Goal: Task Accomplishment & Management: Manage account settings

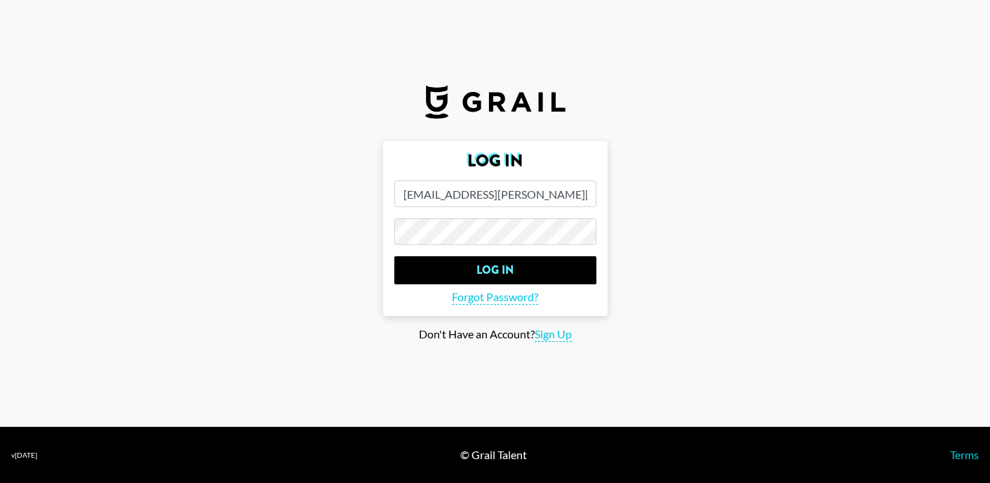
type input "[EMAIL_ADDRESS][PERSON_NAME][DOMAIN_NAME]"
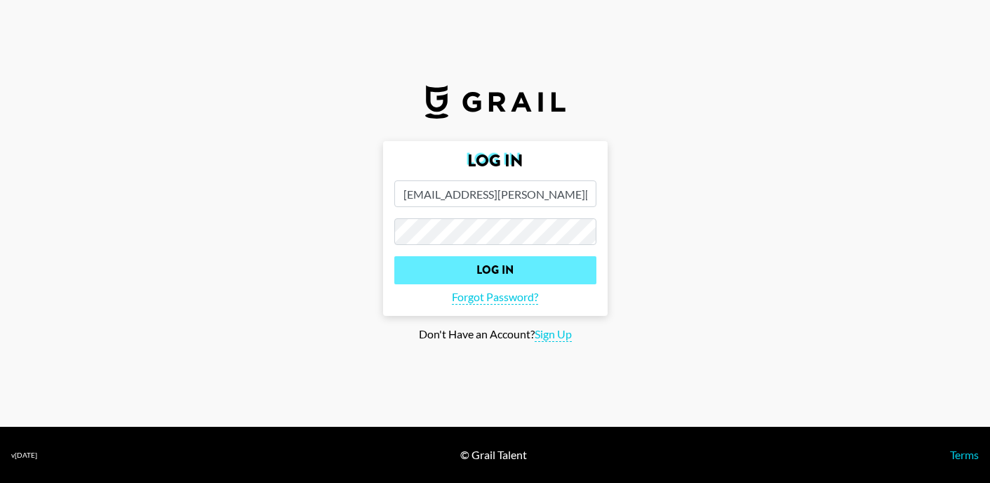
click at [443, 262] on input "Log In" at bounding box center [495, 270] width 202 height 28
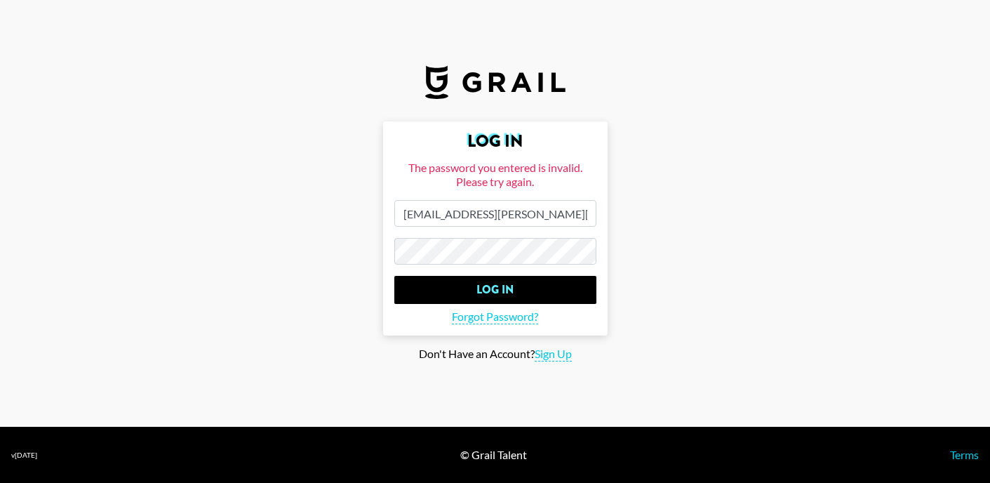
click at [184, 227] on main "Log In The password you entered is invalid. Please try again. [EMAIL_ADDRESS][P…" at bounding box center [494, 241] width 967 height 240
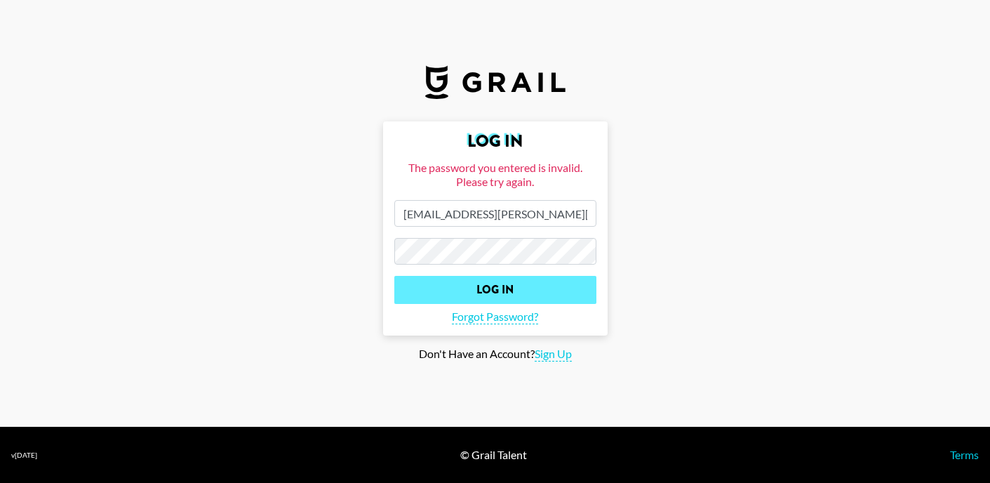
click at [492, 288] on input "Log In" at bounding box center [495, 290] width 202 height 28
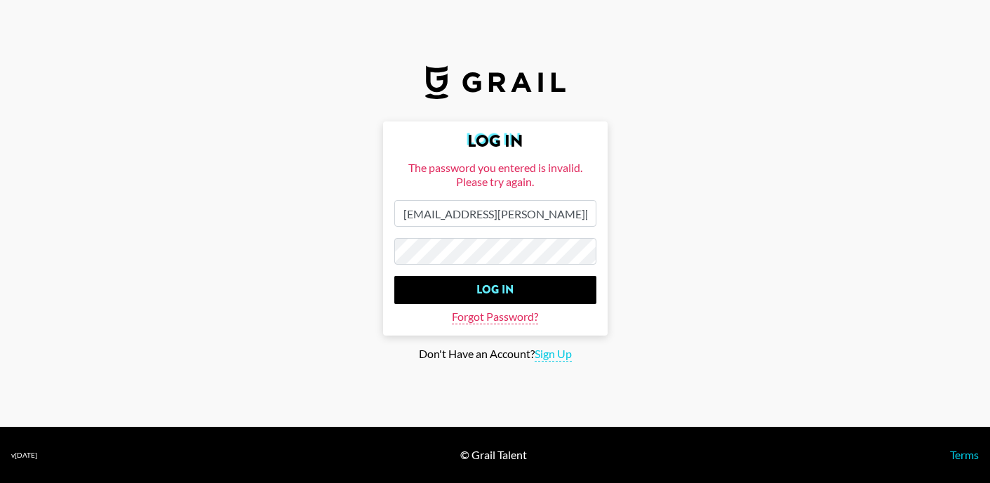
click at [495, 318] on span "Forgot Password?" at bounding box center [495, 316] width 86 height 15
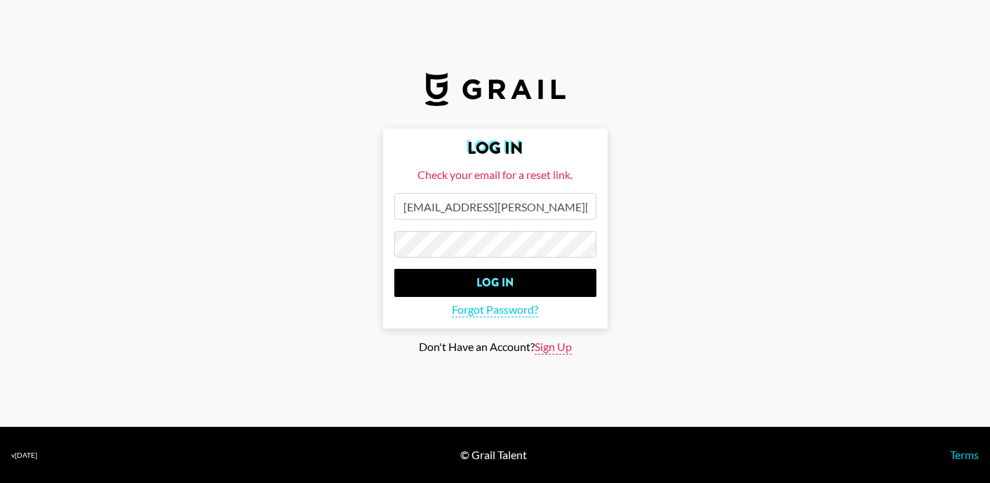
click at [558, 353] on span "Sign Up" at bounding box center [553, 347] width 37 height 15
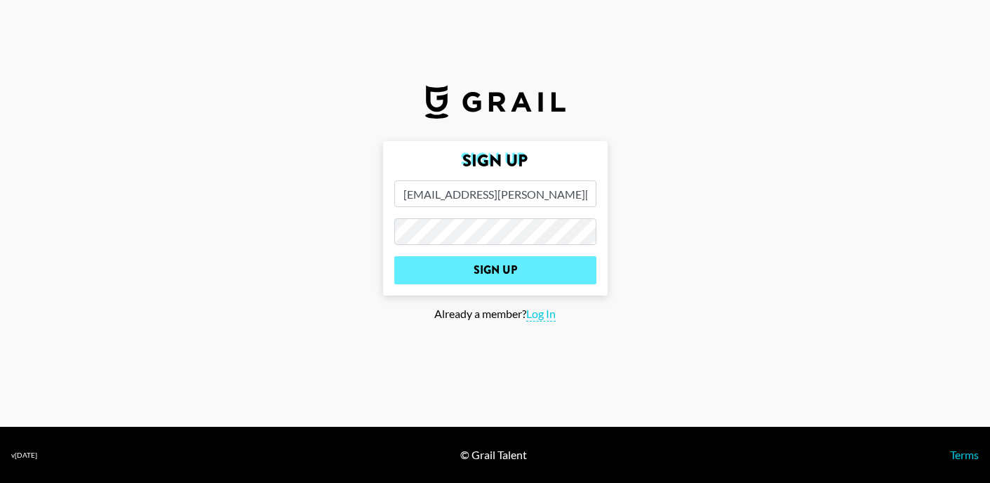
click at [513, 274] on input "Sign Up" at bounding box center [495, 270] width 202 height 28
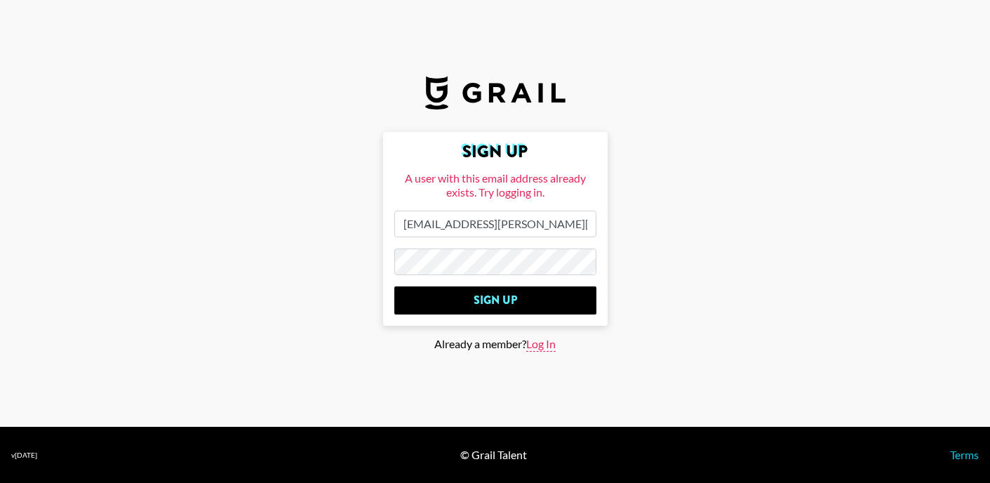
click at [535, 337] on span "Log In" at bounding box center [540, 344] width 29 height 15
type input "Log In"
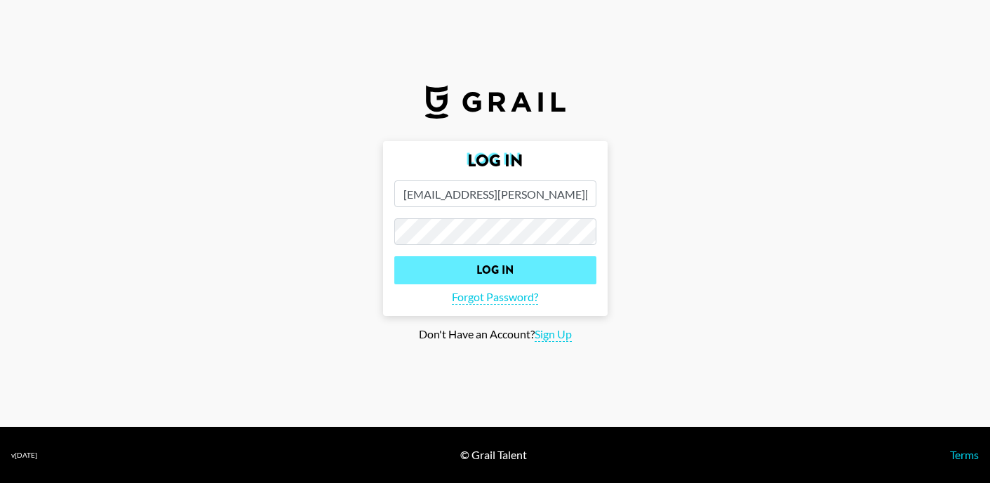
click at [486, 269] on input "Log In" at bounding box center [495, 270] width 202 height 28
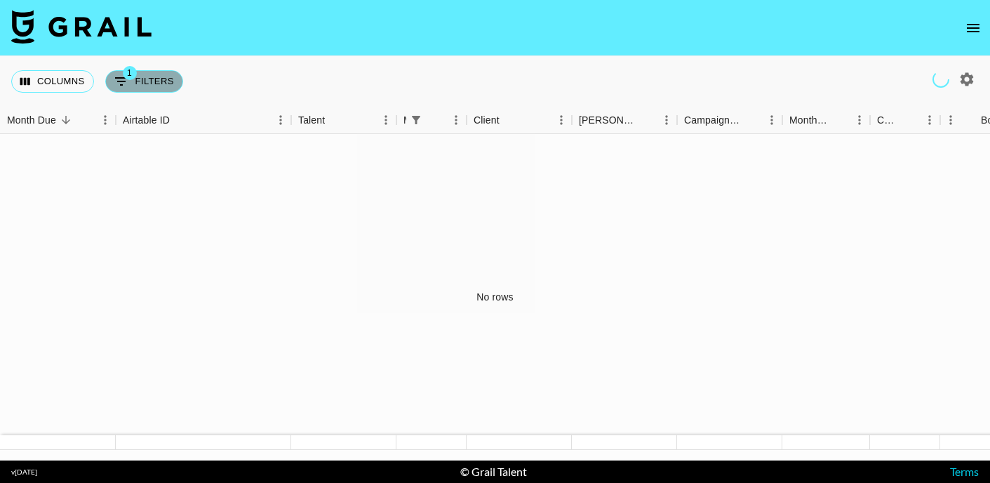
click at [143, 90] on button "1 Filters" at bounding box center [144, 81] width 78 height 22
select select "managerIds"
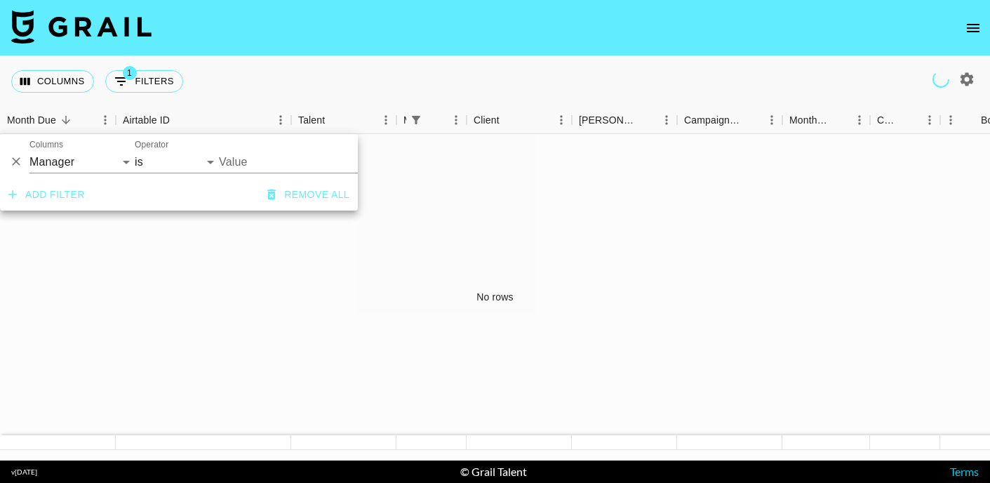
click at [23, 162] on button "Delete" at bounding box center [16, 161] width 21 height 21
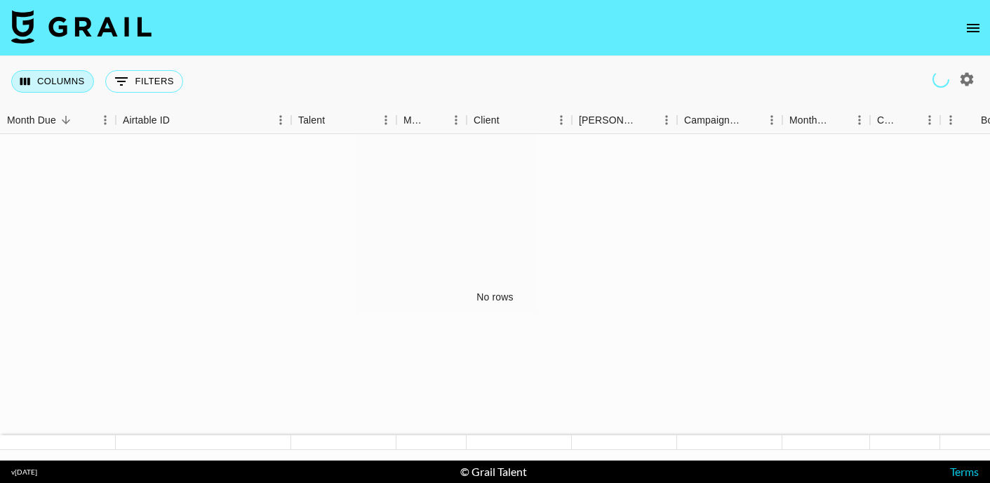
click at [63, 75] on button "Columns" at bounding box center [52, 81] width 83 height 22
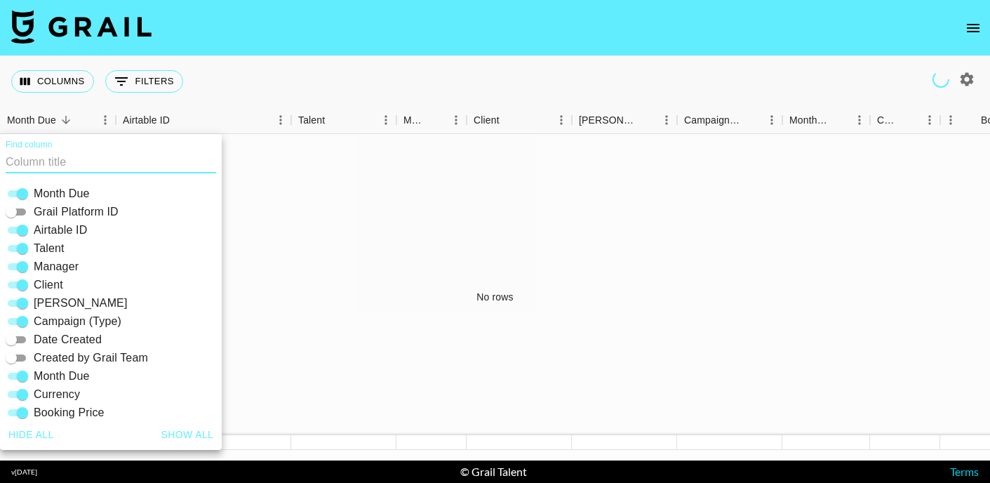
click at [46, 248] on span "Talent" at bounding box center [49, 248] width 31 height 17
click at [46, 248] on input "Talent" at bounding box center [22, 248] width 51 height 17
checkbox input "false"
click at [307, 241] on div "No rows" at bounding box center [495, 297] width 990 height 326
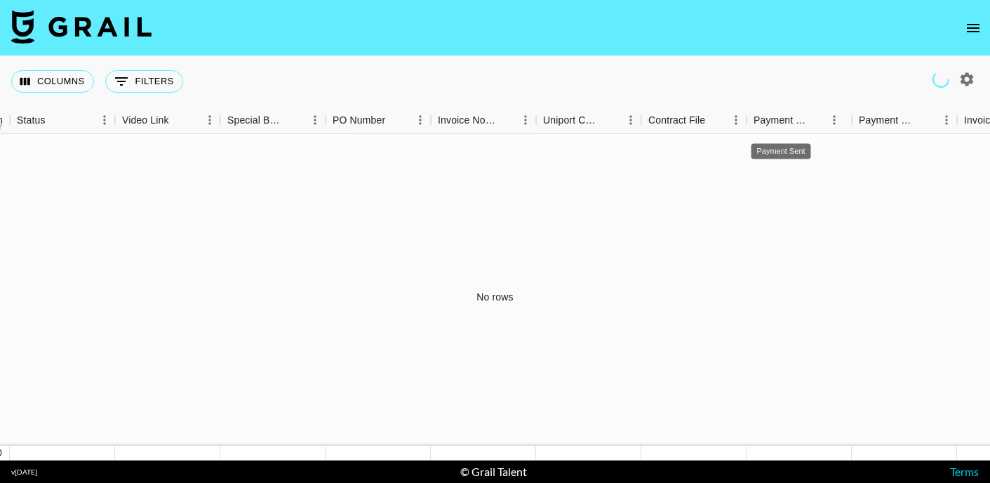
click at [46, 25] on img at bounding box center [81, 27] width 140 height 34
click at [978, 29] on icon "open drawer" at bounding box center [973, 28] width 17 height 17
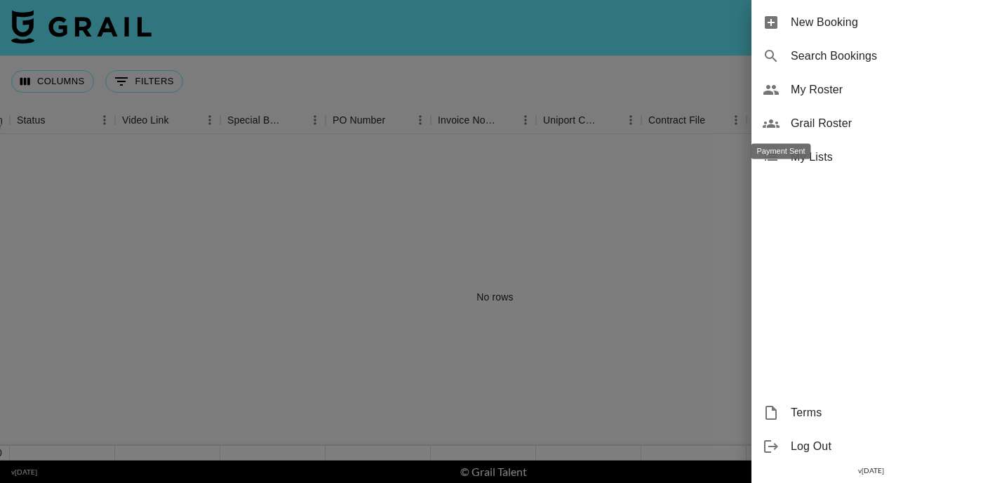
click at [817, 95] on span "My Roster" at bounding box center [885, 89] width 188 height 17
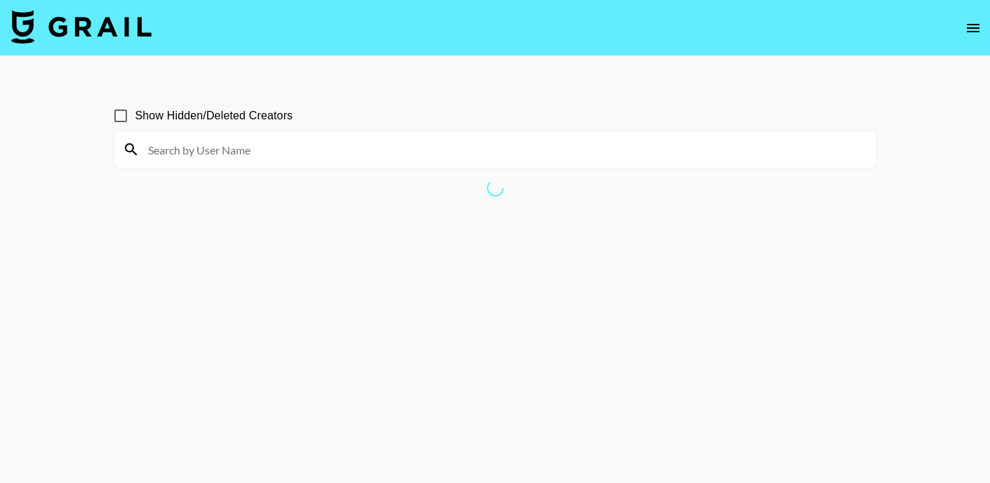
click at [544, 152] on input at bounding box center [504, 149] width 728 height 22
type input "nashali"
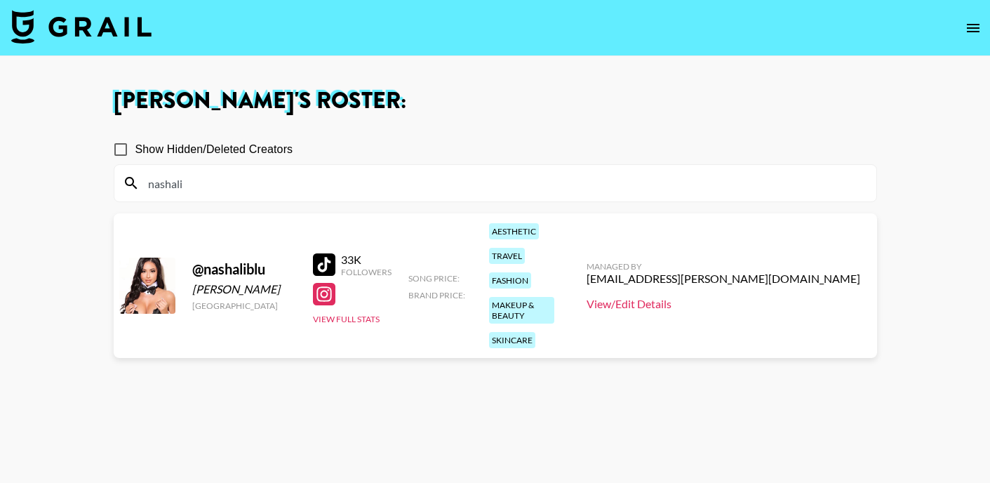
click at [753, 297] on link "View/Edit Details" at bounding box center [723, 304] width 274 height 14
click at [339, 314] on button "View Full Stats" at bounding box center [346, 319] width 67 height 11
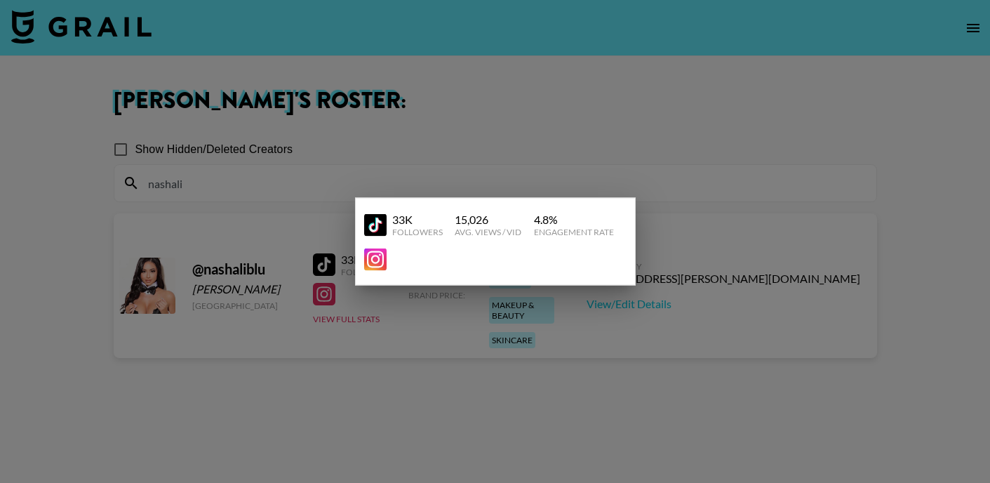
click at [434, 323] on div at bounding box center [495, 241] width 990 height 483
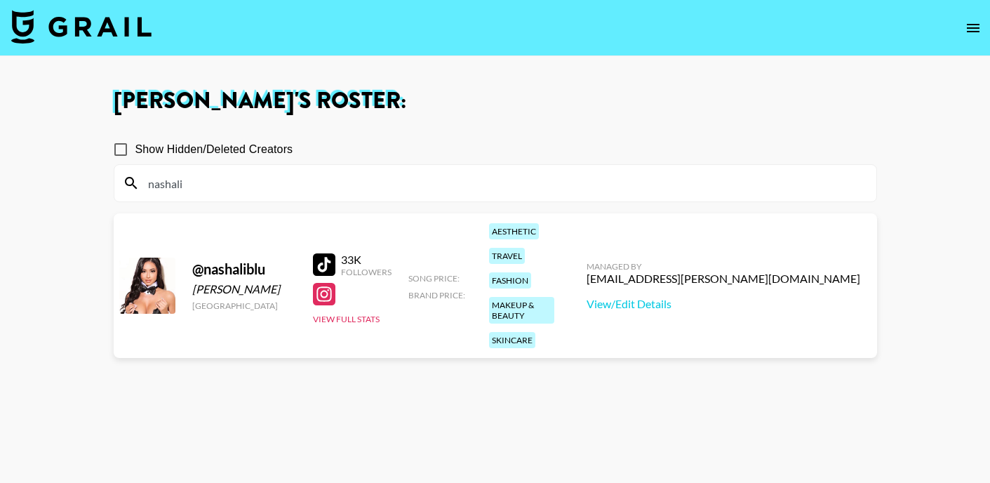
click at [333, 283] on div at bounding box center [324, 294] width 22 height 22
click at [762, 297] on link "View/Edit Details" at bounding box center [723, 304] width 274 height 14
click at [366, 314] on button "View Full Stats" at bounding box center [346, 319] width 67 height 11
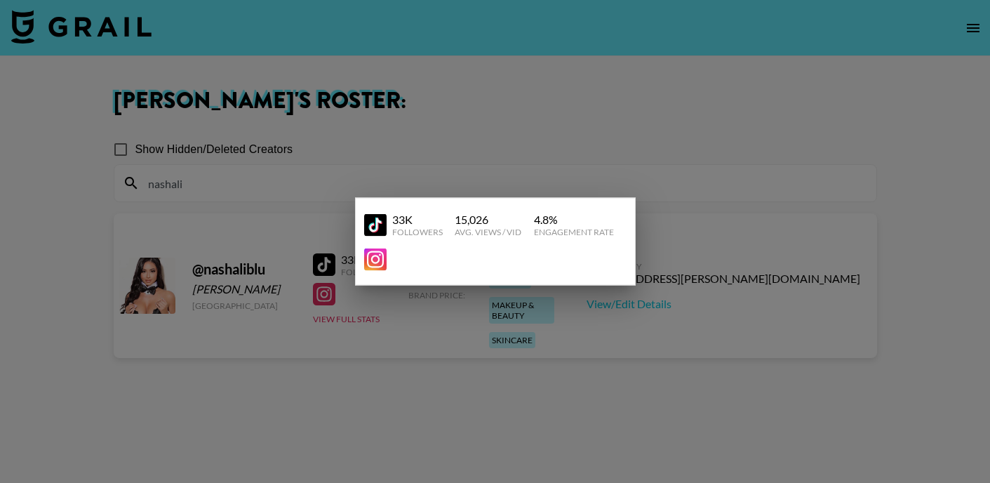
click at [373, 267] on img at bounding box center [375, 259] width 22 height 22
click at [369, 422] on div at bounding box center [495, 241] width 990 height 483
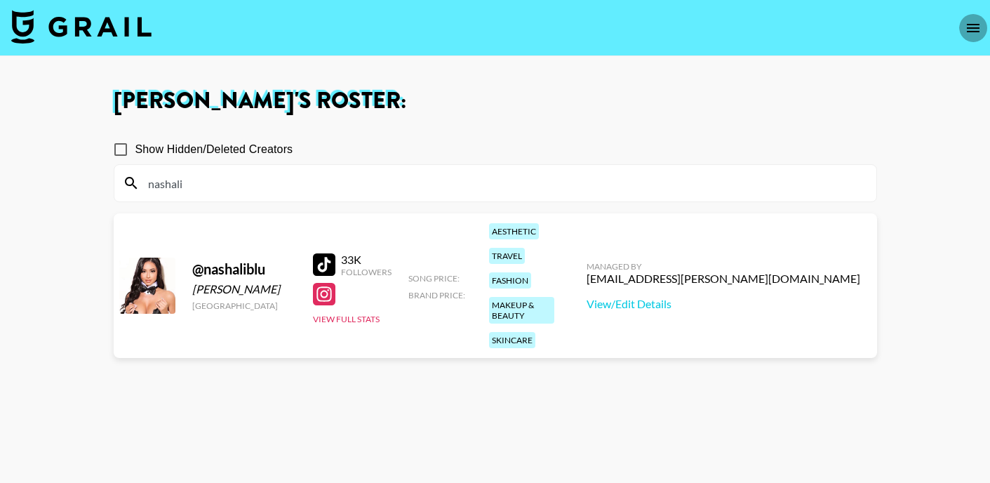
click at [965, 24] on icon "open drawer" at bounding box center [973, 28] width 17 height 17
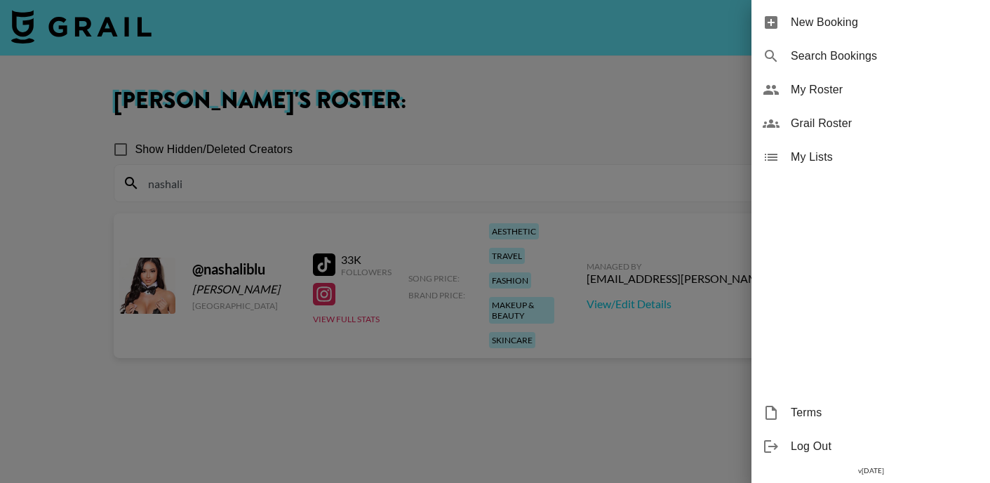
click at [847, 90] on span "My Roster" at bounding box center [885, 89] width 188 height 17
click at [812, 91] on span "My Roster" at bounding box center [885, 89] width 188 height 17
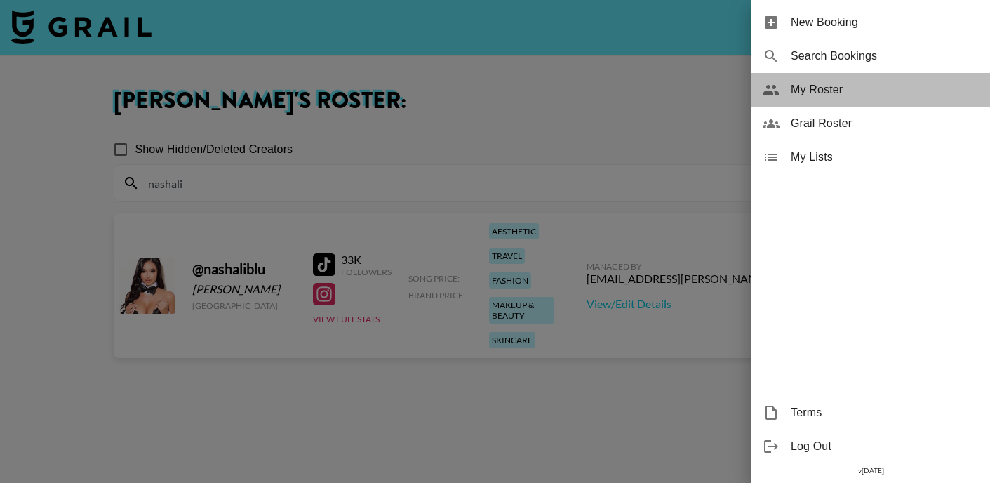
click at [796, 95] on span "My Roster" at bounding box center [885, 89] width 188 height 17
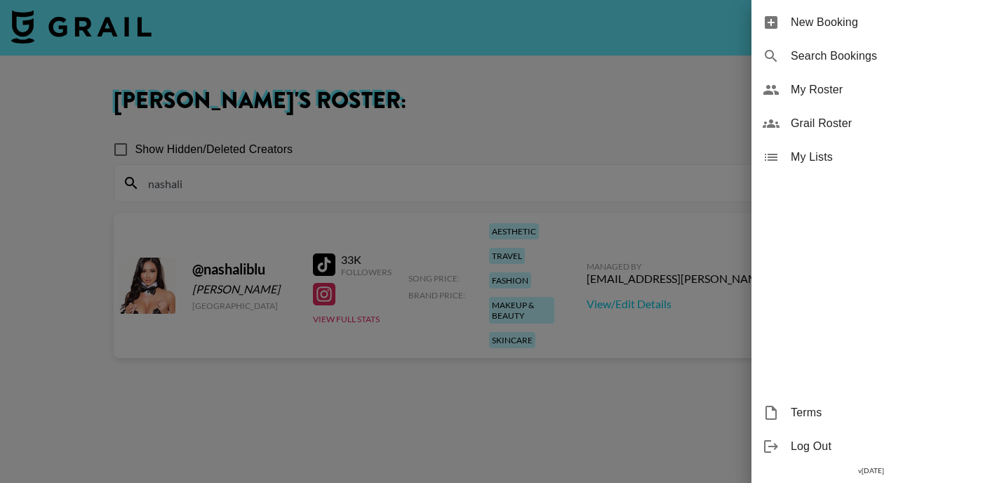
click at [442, 170] on div at bounding box center [495, 241] width 990 height 483
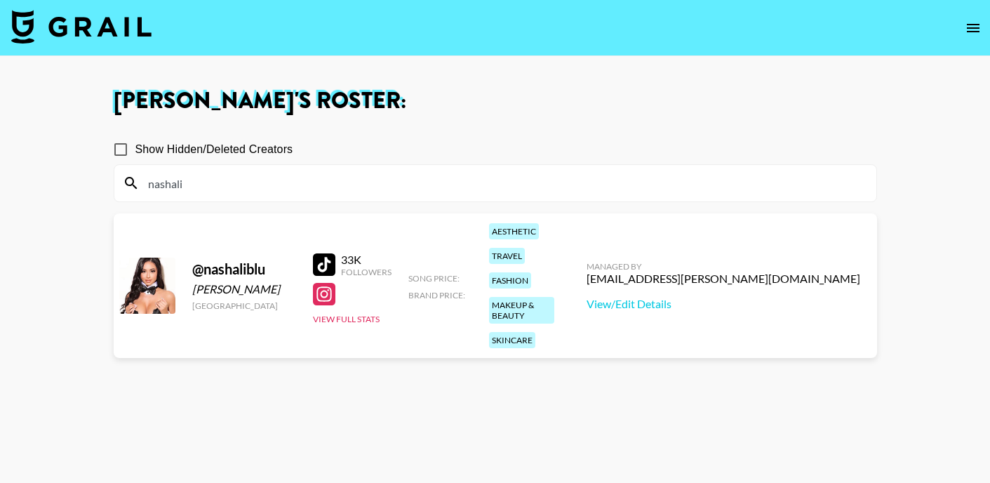
drag, startPoint x: 201, startPoint y: 185, endPoint x: 51, endPoint y: 179, distance: 149.5
click at [51, 180] on main "[PERSON_NAME] 's Roster: Show Hidden/Deleted Creators nashali @ nashaliblu Nash…" at bounding box center [495, 291] width 990 height 471
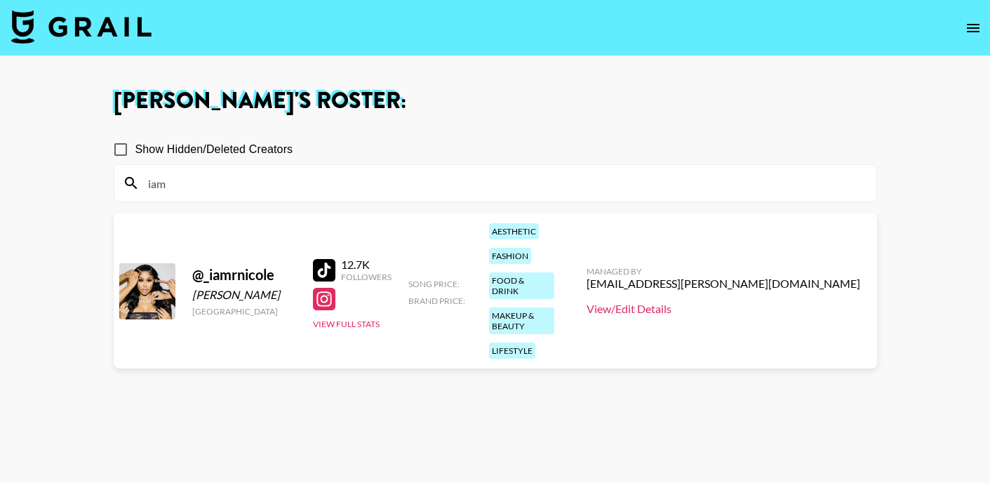
type input "iam"
click at [746, 302] on link "View/Edit Details" at bounding box center [723, 309] width 274 height 14
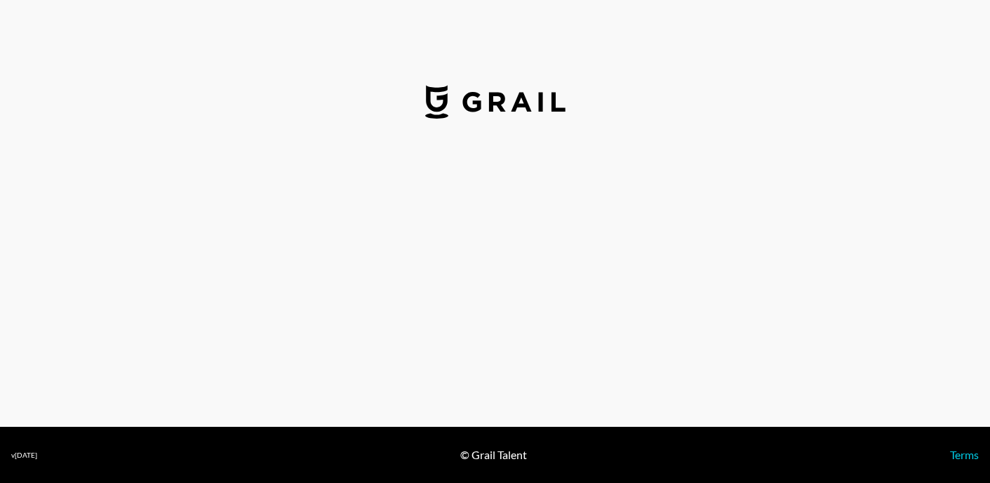
select select "USD"
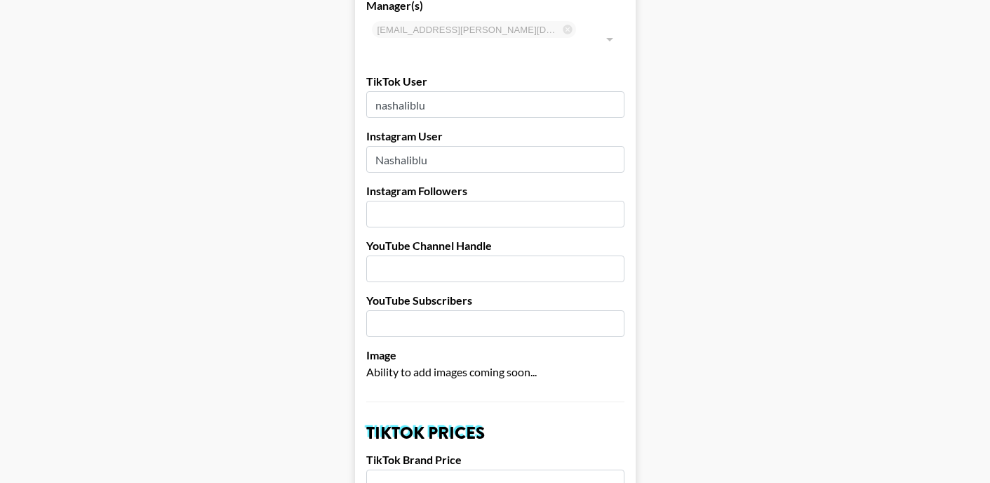
scroll to position [145, 0]
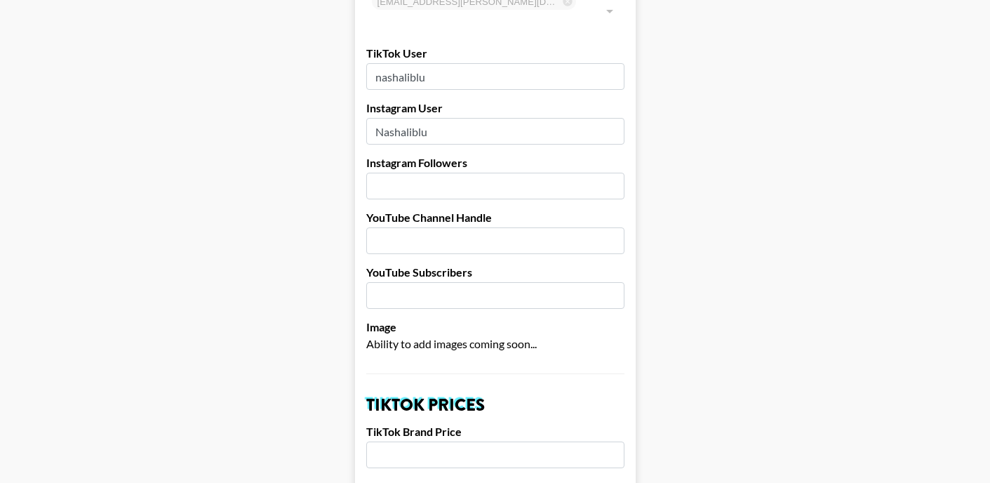
click at [583, 175] on input "number" at bounding box center [495, 186] width 258 height 27
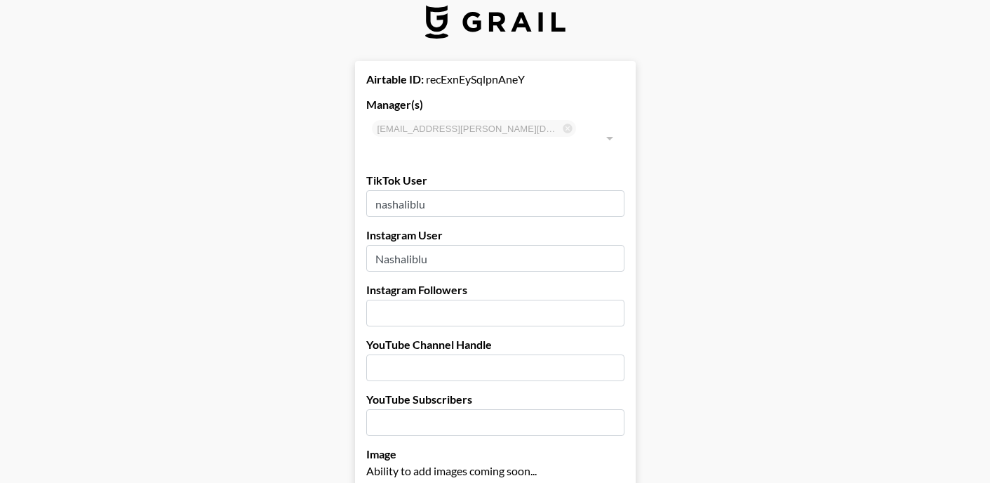
scroll to position [48, 0]
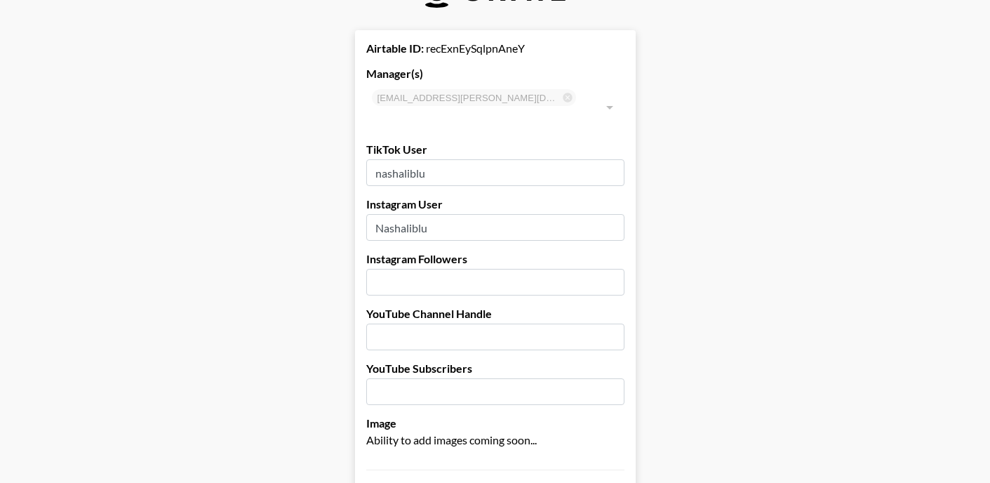
click at [473, 269] on input "number" at bounding box center [495, 282] width 258 height 27
type input "505"
click at [473, 323] on input "text" at bounding box center [495, 336] width 258 height 27
click at [453, 378] on input "number" at bounding box center [495, 391] width 258 height 27
click at [419, 323] on input "text" at bounding box center [495, 336] width 258 height 27
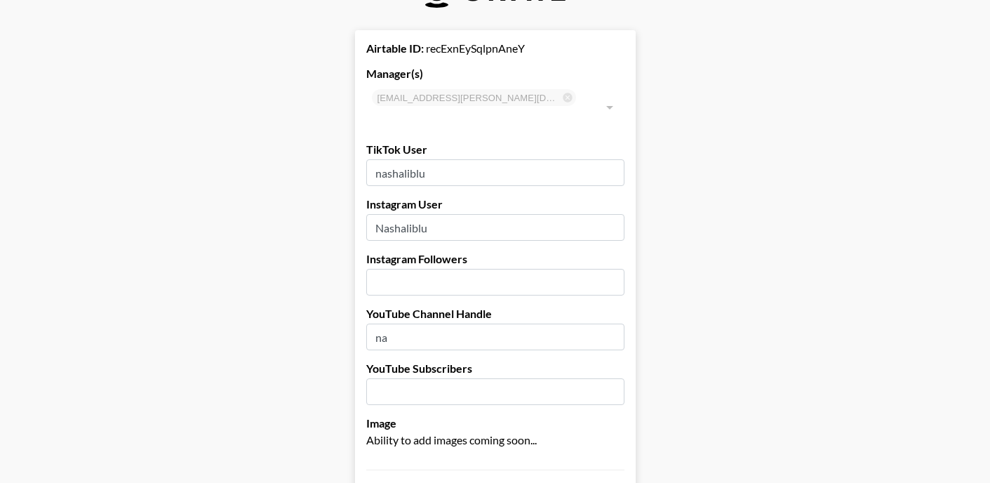
type input "na"
click at [451, 378] on input "number" at bounding box center [495, 391] width 258 height 27
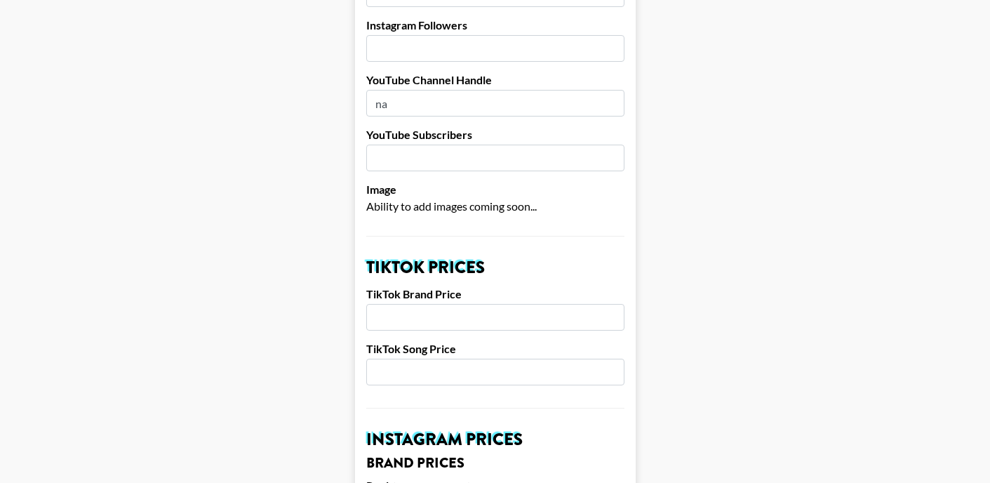
scroll to position [313, 0]
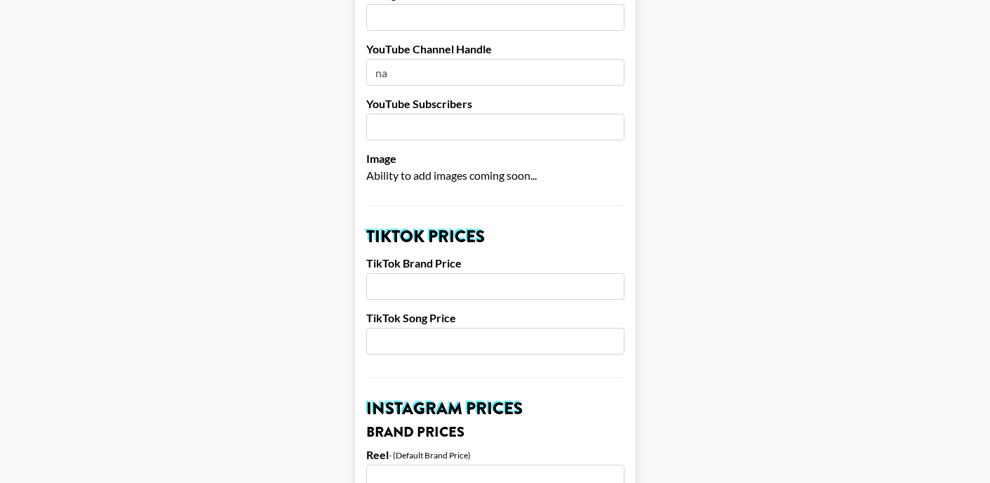
click at [438, 273] on input "number" at bounding box center [495, 286] width 258 height 27
type input "2500"
click at [490, 328] on input "number" at bounding box center [495, 341] width 258 height 27
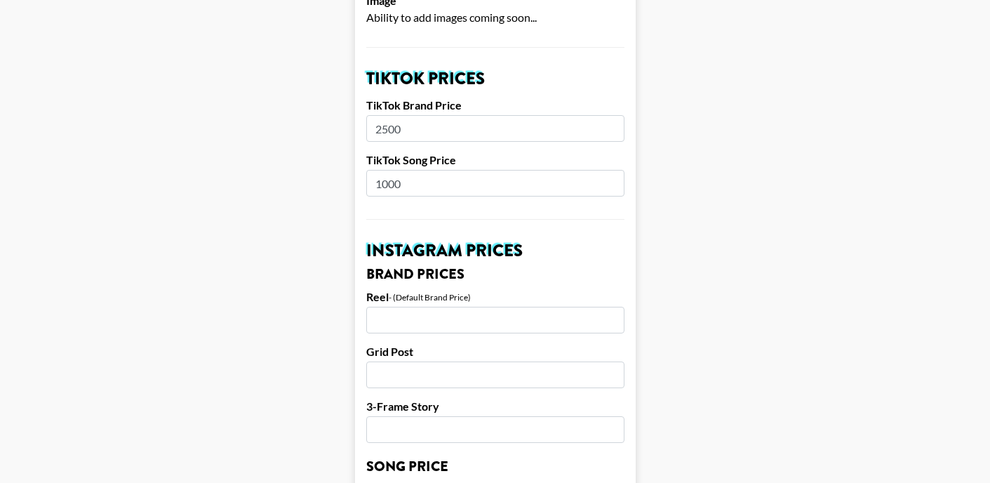
scroll to position [497, 0]
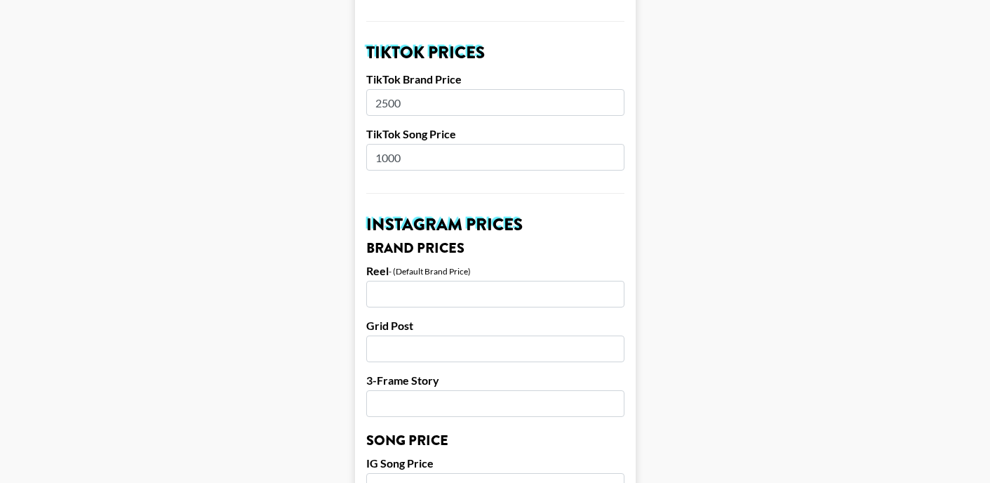
type input "1000"
click at [410, 281] on input "number" at bounding box center [495, 294] width 258 height 27
type input "3"
type input "2500"
click at [407, 335] on input "number" at bounding box center [495, 348] width 258 height 27
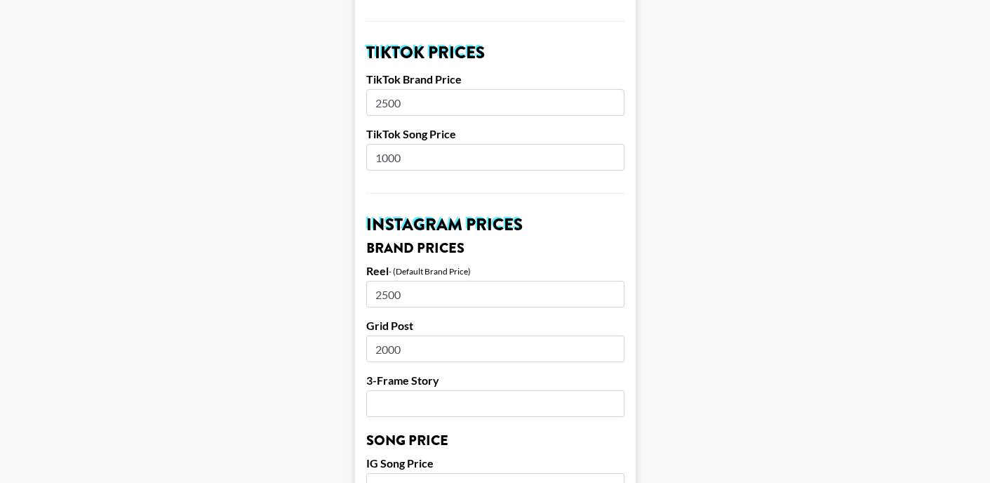
type input "2000"
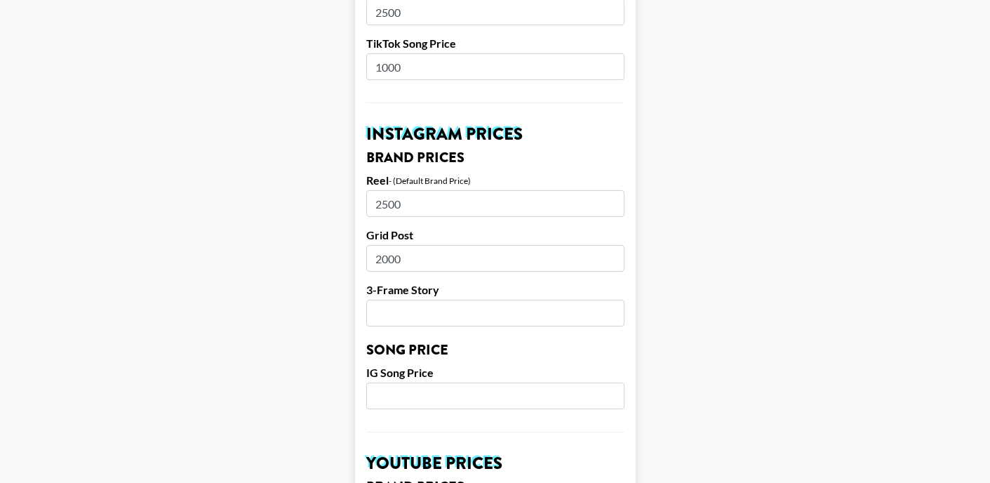
scroll to position [603, 0]
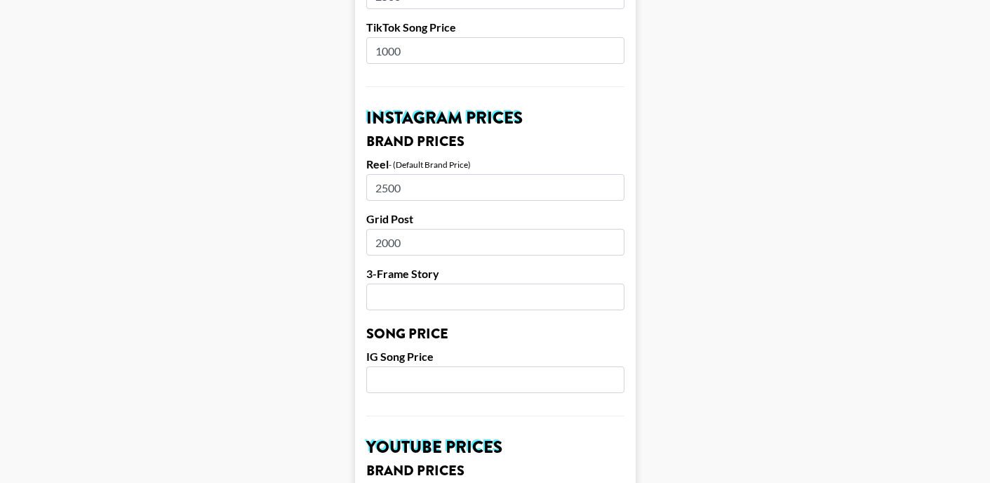
click at [391, 283] on input "number" at bounding box center [495, 296] width 258 height 27
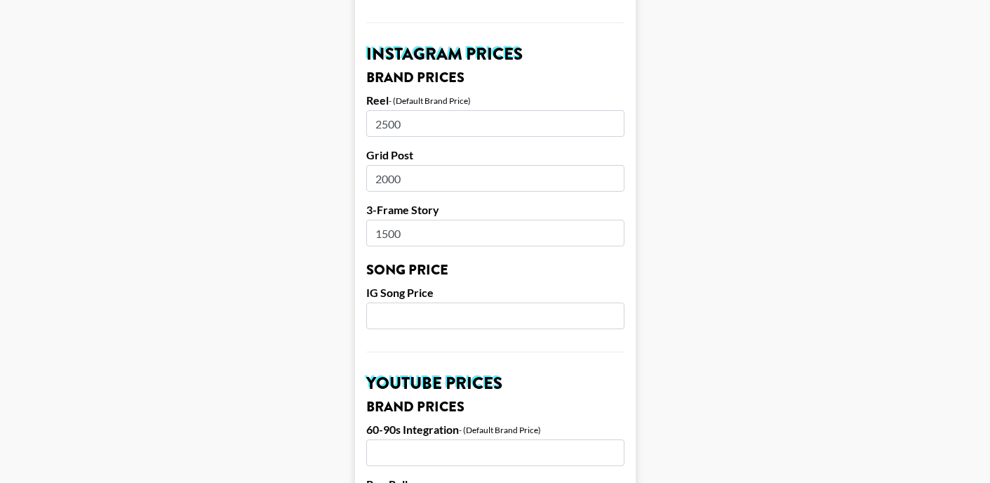
scroll to position [685, 0]
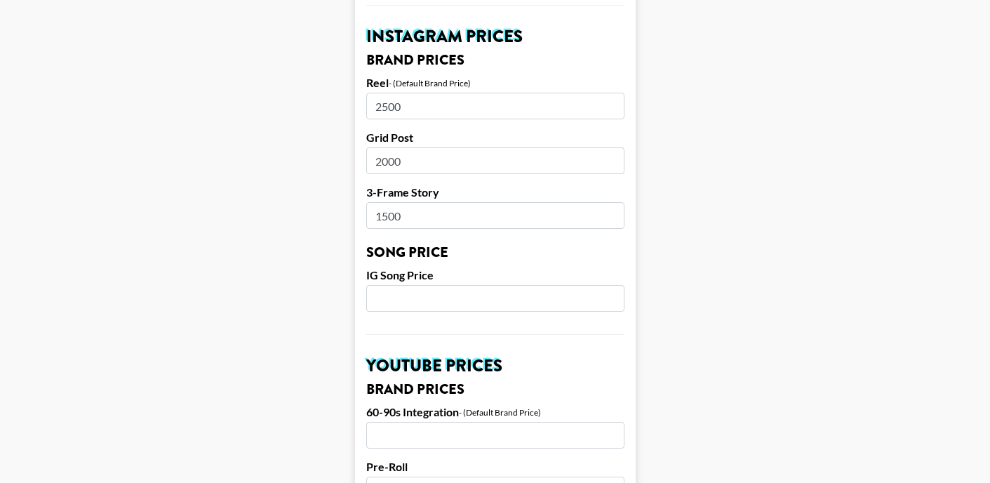
type input "1500"
click at [396, 285] on input "number" at bounding box center [495, 298] width 258 height 27
type input "1000"
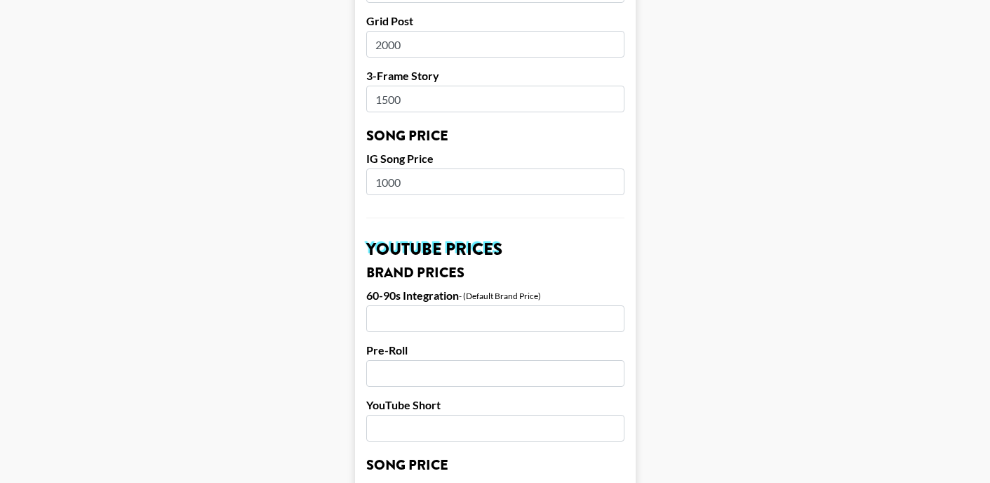
scroll to position [821, 0]
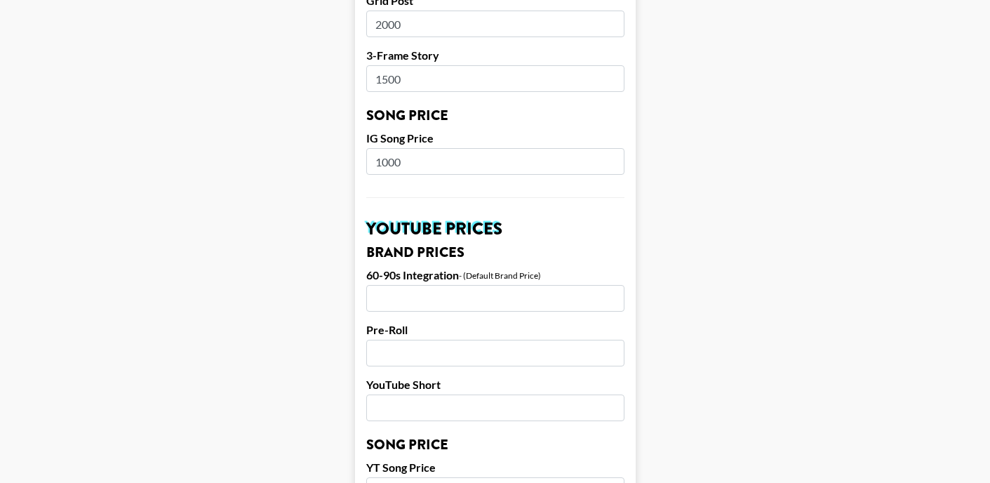
click at [397, 285] on input "number" at bounding box center [495, 298] width 258 height 27
click at [458, 340] on input "number" at bounding box center [495, 353] width 258 height 27
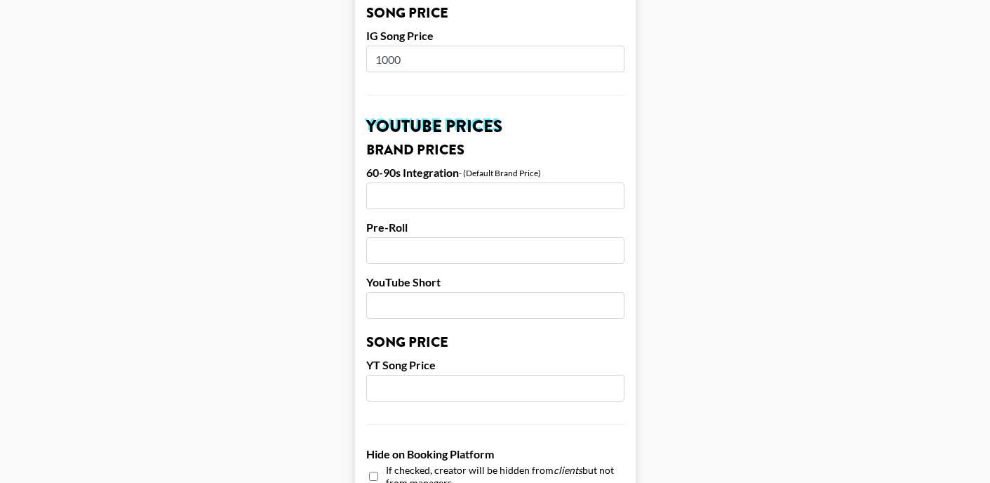
scroll to position [926, 0]
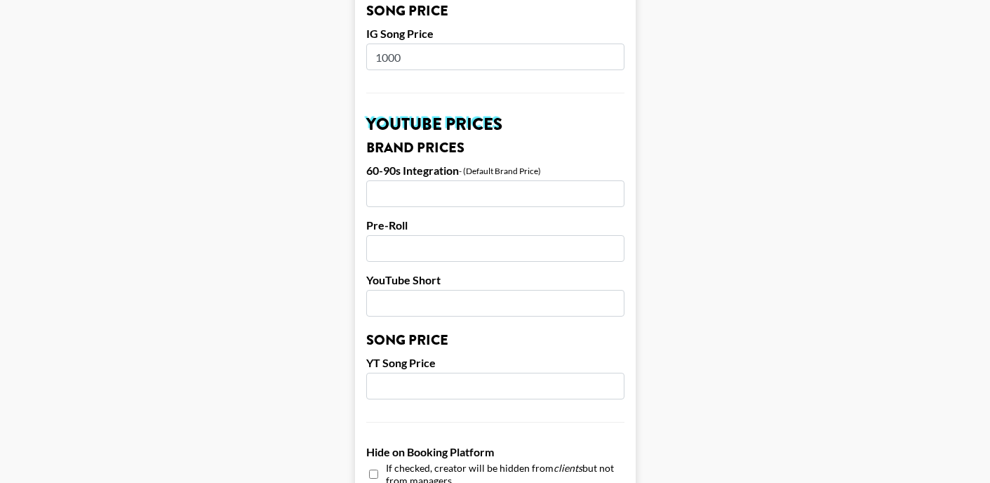
click at [446, 293] on input "number" at bounding box center [495, 303] width 258 height 27
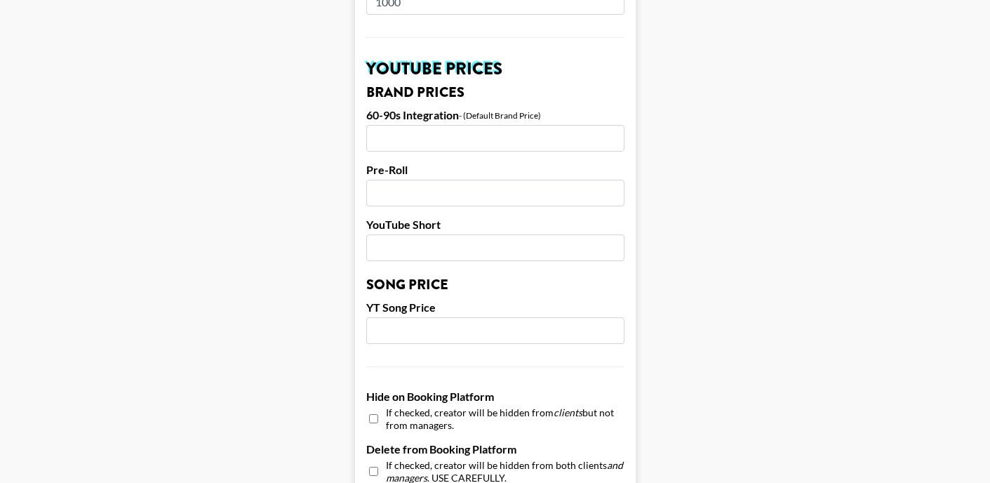
scroll to position [985, 0]
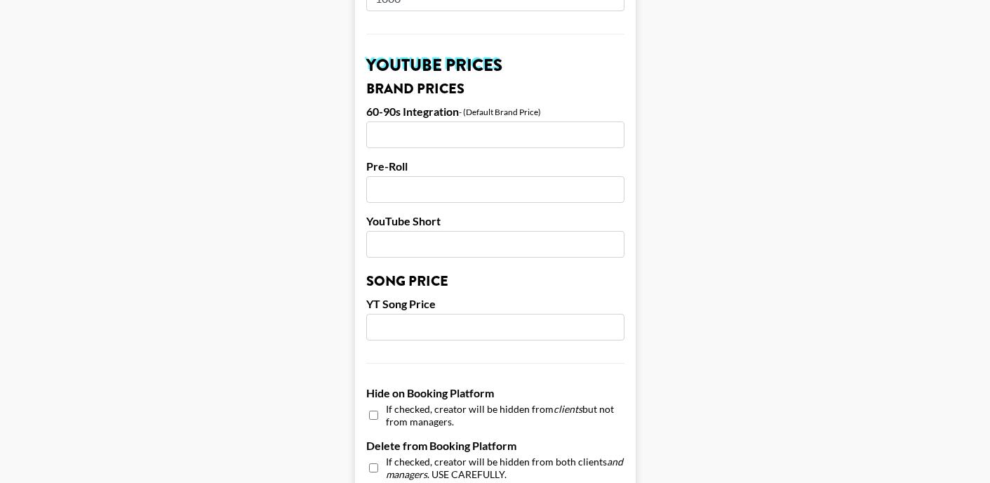
click at [446, 297] on div "YT Song Price" at bounding box center [495, 318] width 258 height 43
click at [438, 314] on input "number" at bounding box center [495, 327] width 258 height 27
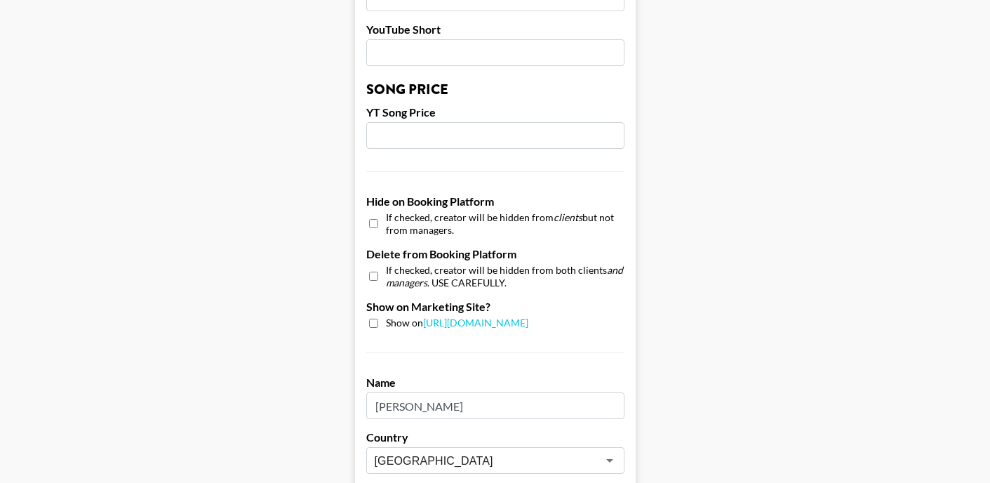
scroll to position [1177, 0]
click at [372, 316] on div "Show on [URL][DOMAIN_NAME]" at bounding box center [495, 322] width 258 height 13
click at [370, 318] on input "checkbox" at bounding box center [373, 322] width 9 height 9
checkbox input "true"
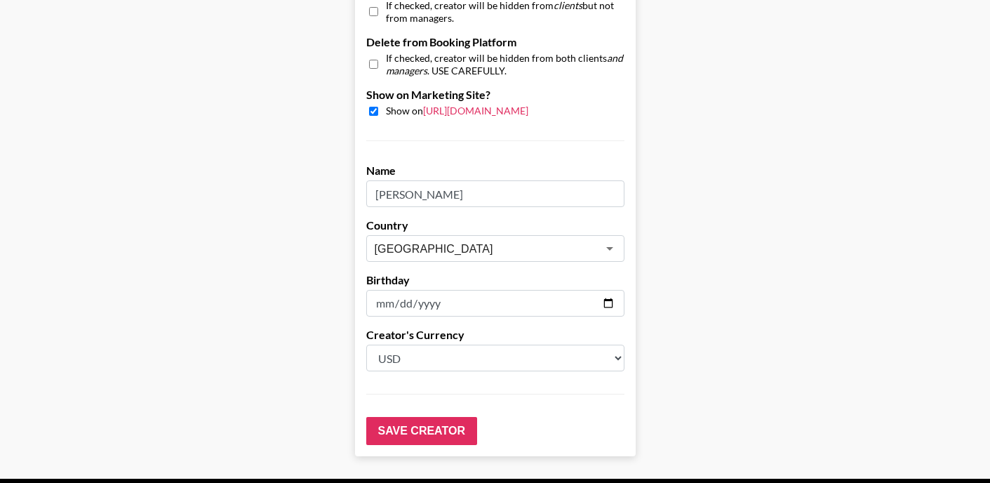
scroll to position [1394, 0]
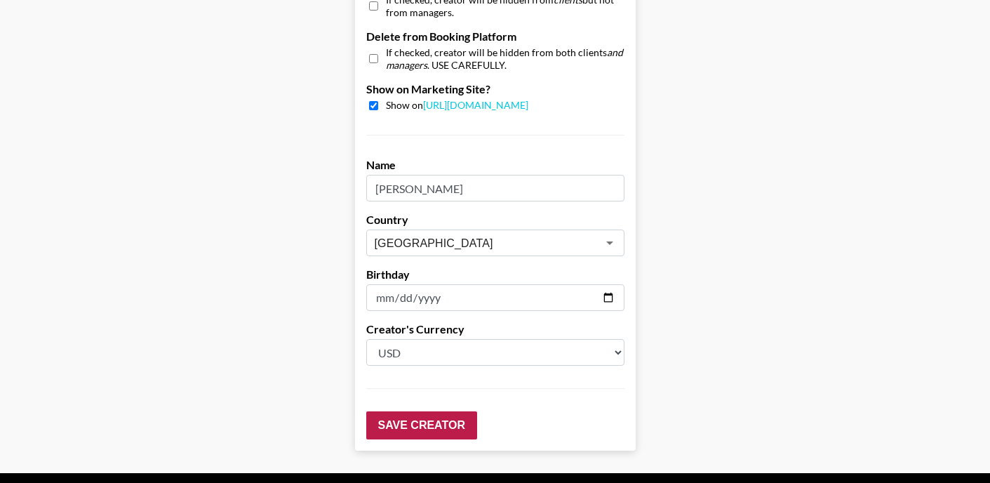
click at [436, 411] on input "Save Creator" at bounding box center [421, 425] width 111 height 28
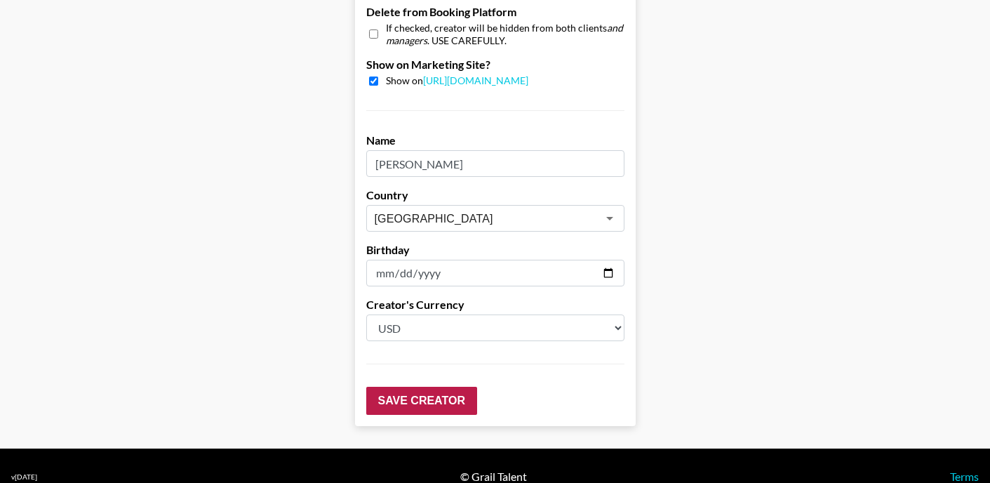
click at [411, 387] on input "Save Creator" at bounding box center [421, 401] width 111 height 28
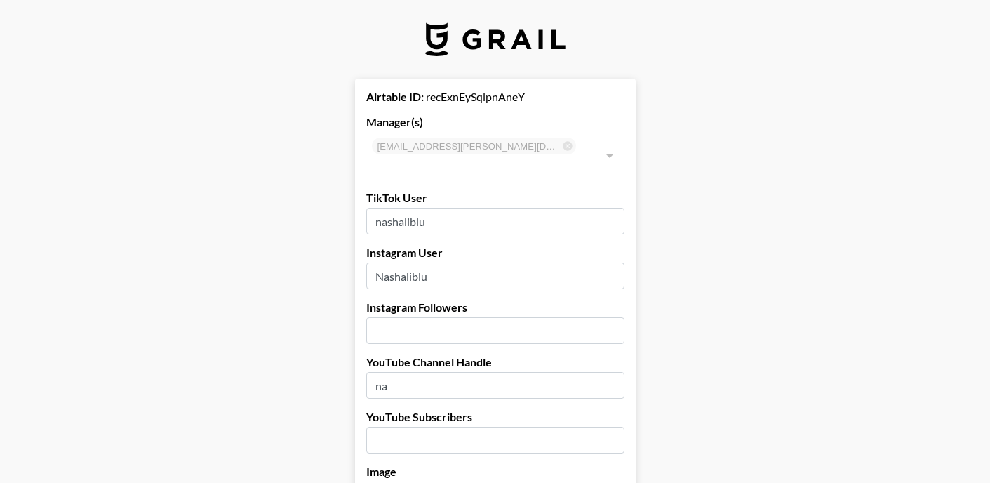
scroll to position [0, 0]
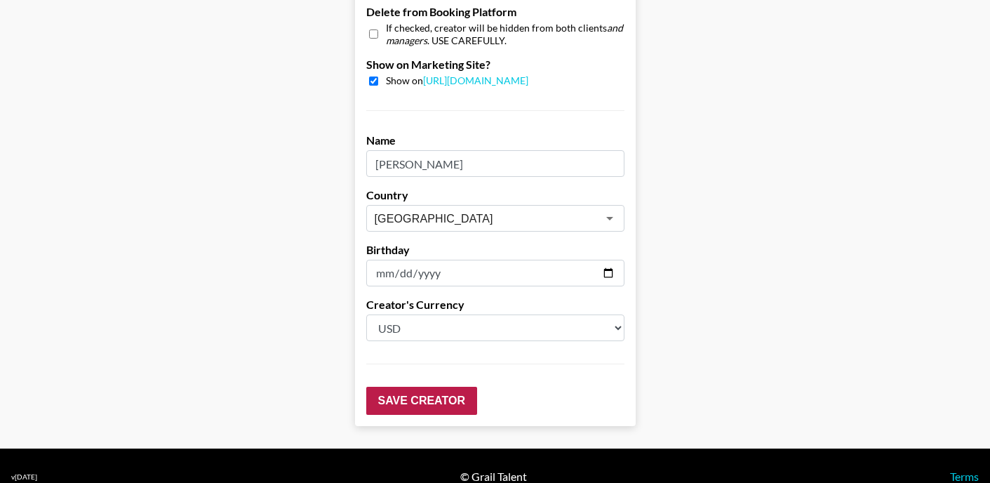
click at [410, 387] on input "Save Creator" at bounding box center [421, 401] width 111 height 28
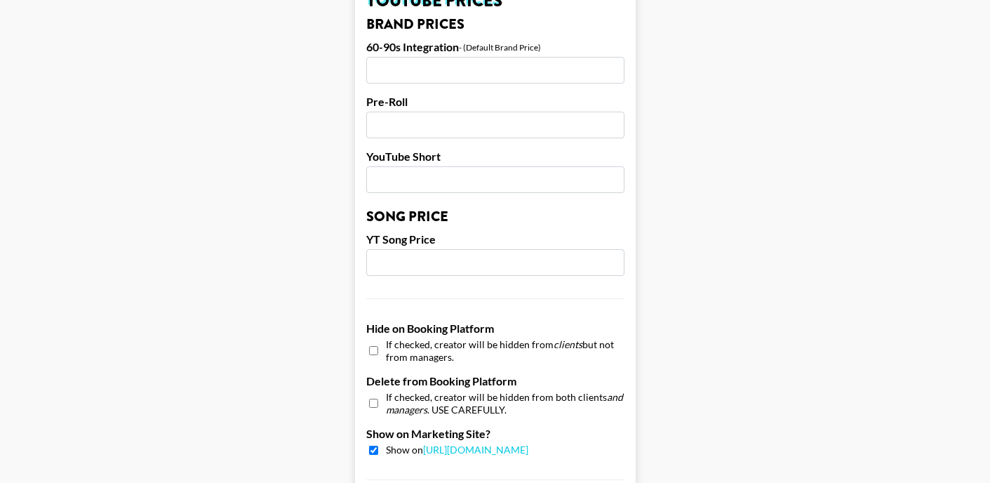
scroll to position [1038, 0]
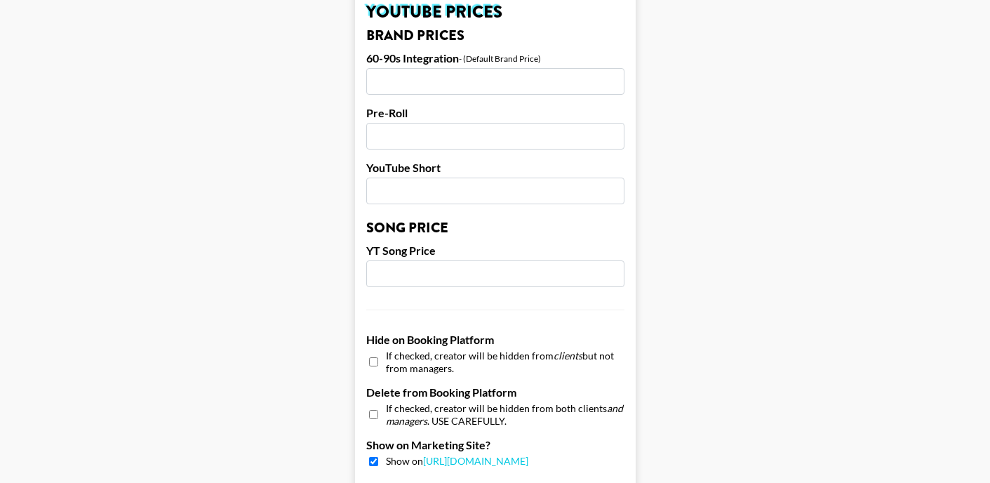
click at [412, 262] on input "number" at bounding box center [495, 273] width 258 height 27
drag, startPoint x: 403, startPoint y: 257, endPoint x: 356, endPoint y: 257, distance: 47.7
type input "0"
drag, startPoint x: 413, startPoint y: 168, endPoint x: 231, endPoint y: 132, distance: 186.0
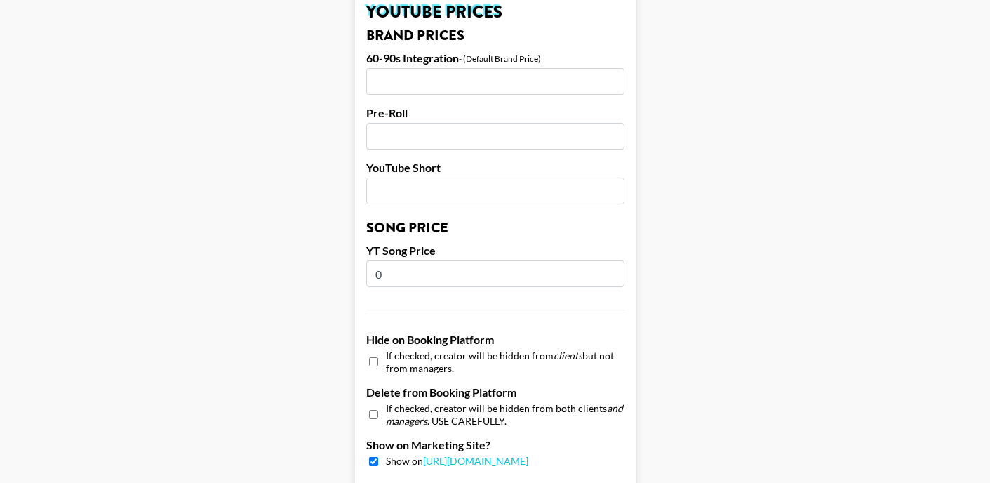
type input "0"
drag, startPoint x: 416, startPoint y: 121, endPoint x: 257, endPoint y: 90, distance: 162.1
type input "0"
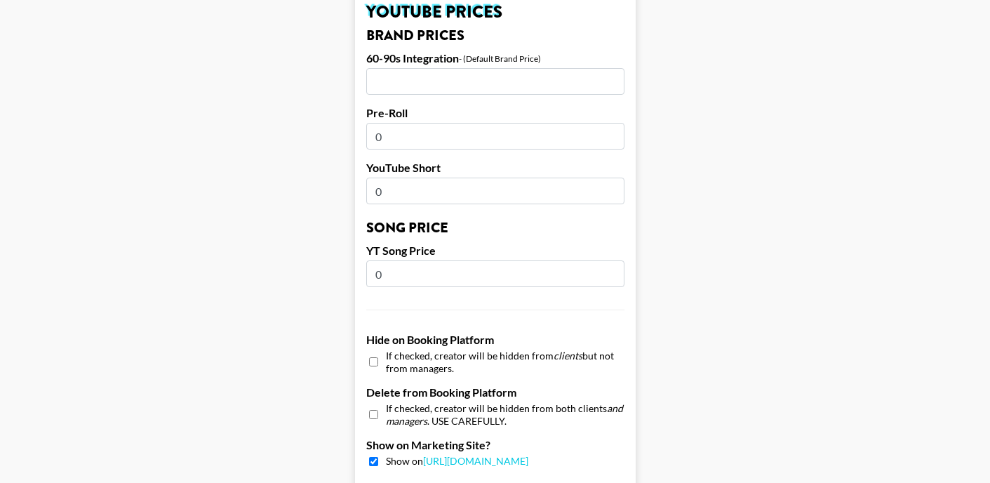
drag, startPoint x: 421, startPoint y: 65, endPoint x: 257, endPoint y: 46, distance: 164.5
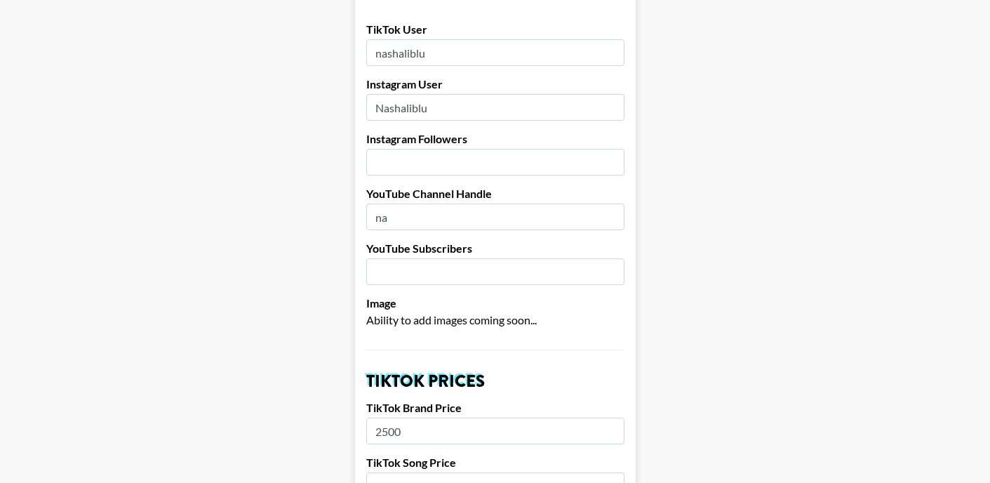
scroll to position [166, 0]
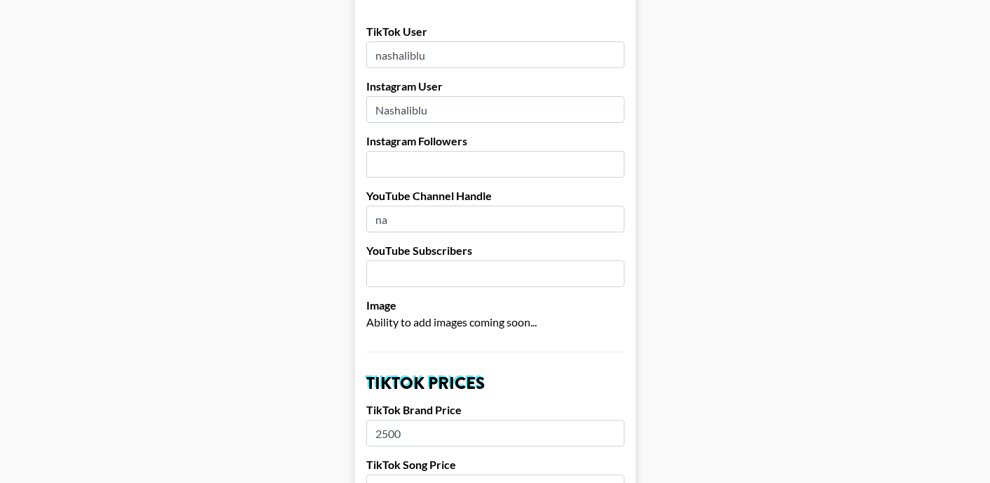
type input "0"
click at [416, 260] on input "number" at bounding box center [495, 273] width 258 height 27
drag, startPoint x: 417, startPoint y: 257, endPoint x: 283, endPoint y: 243, distance: 134.8
type input "0"
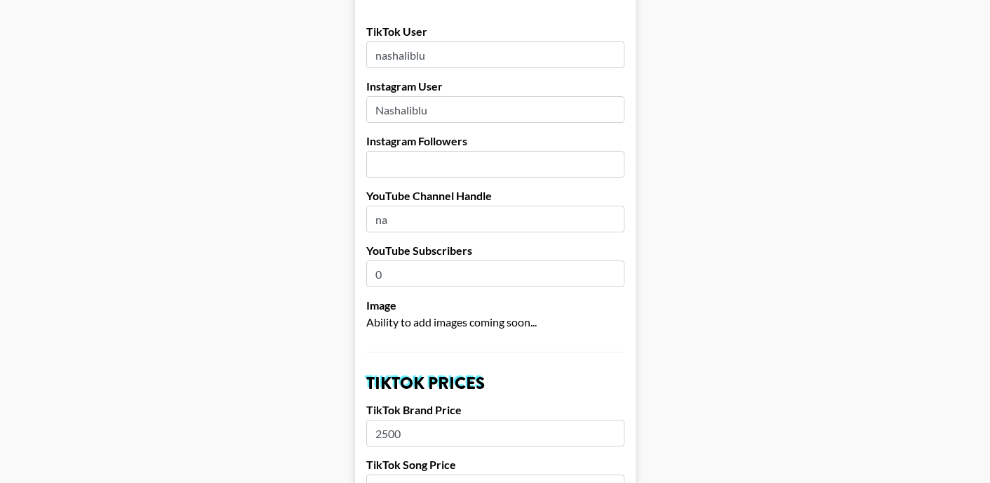
drag, startPoint x: 426, startPoint y: 195, endPoint x: 292, endPoint y: 189, distance: 134.8
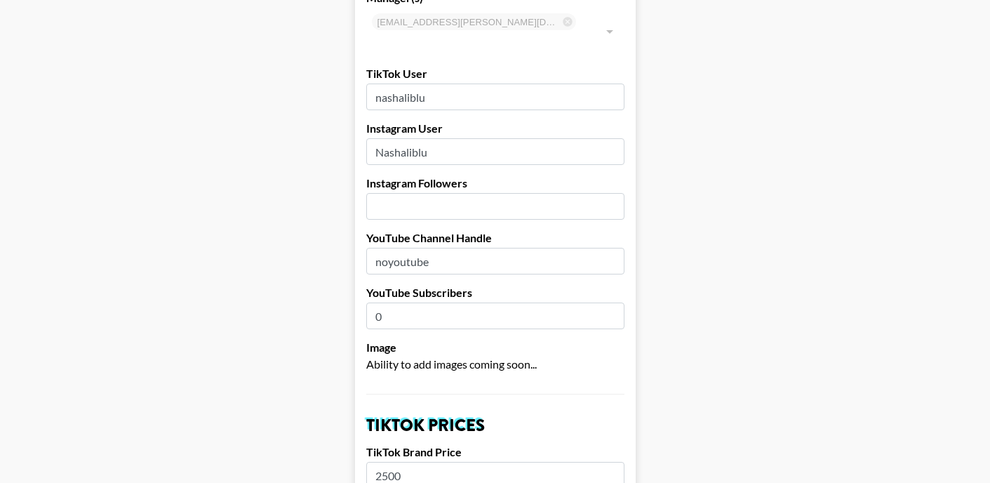
scroll to position [0, 0]
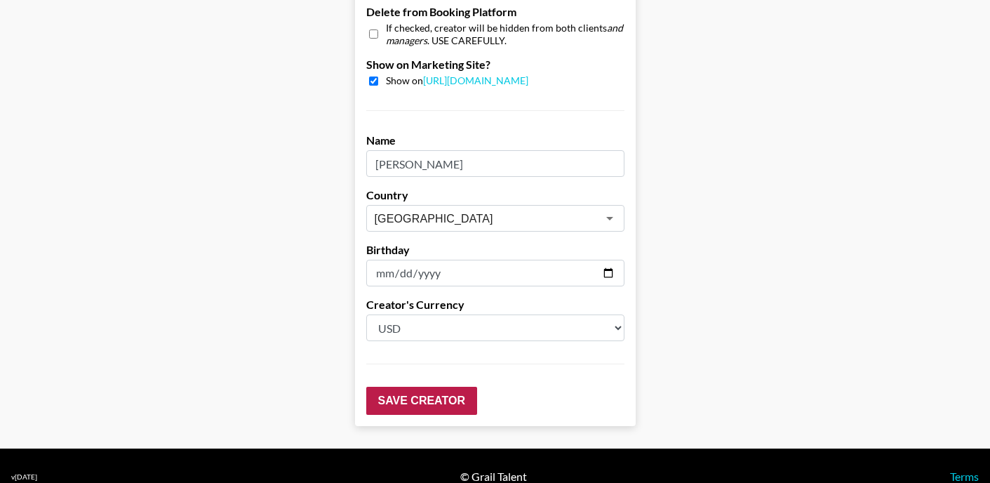
type input "noyoutube"
click at [444, 387] on input "Save Creator" at bounding box center [421, 401] width 111 height 28
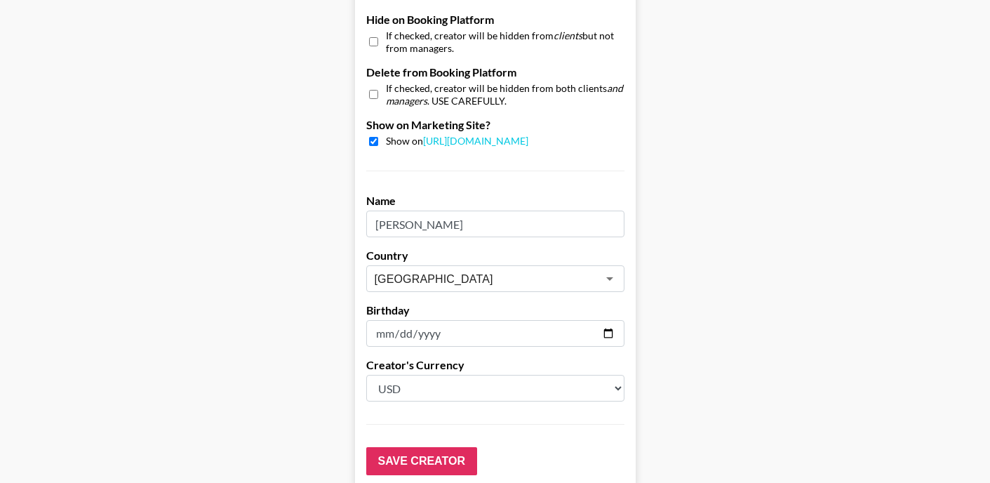
scroll to position [1355, 0]
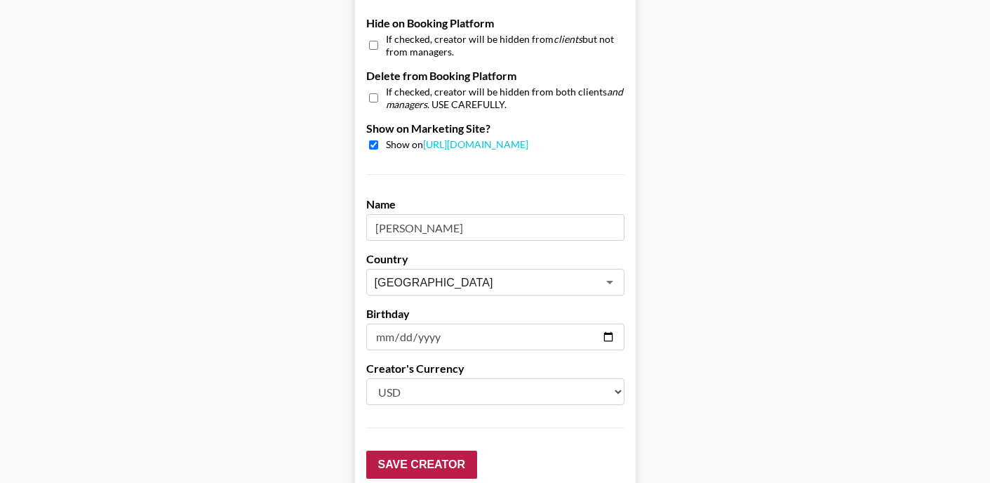
click at [421, 450] on input "Save Creator" at bounding box center [421, 464] width 111 height 28
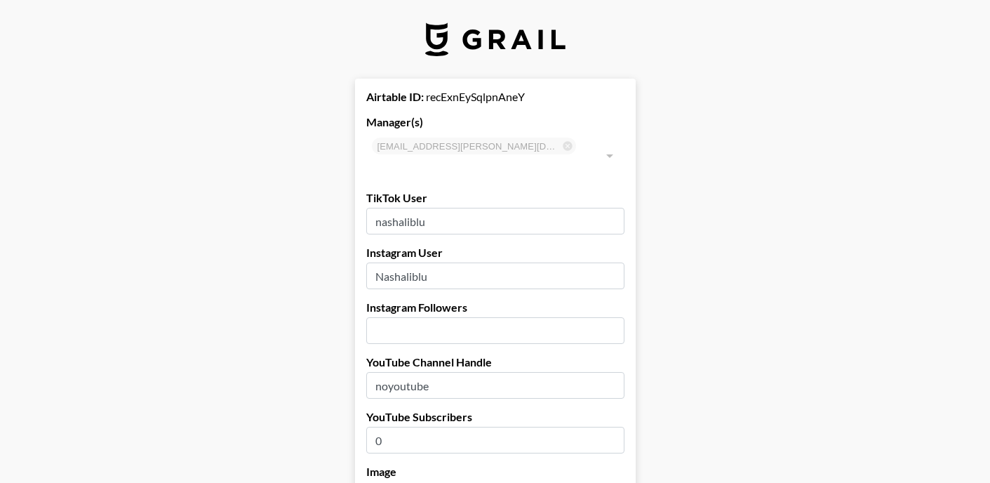
scroll to position [0, 0]
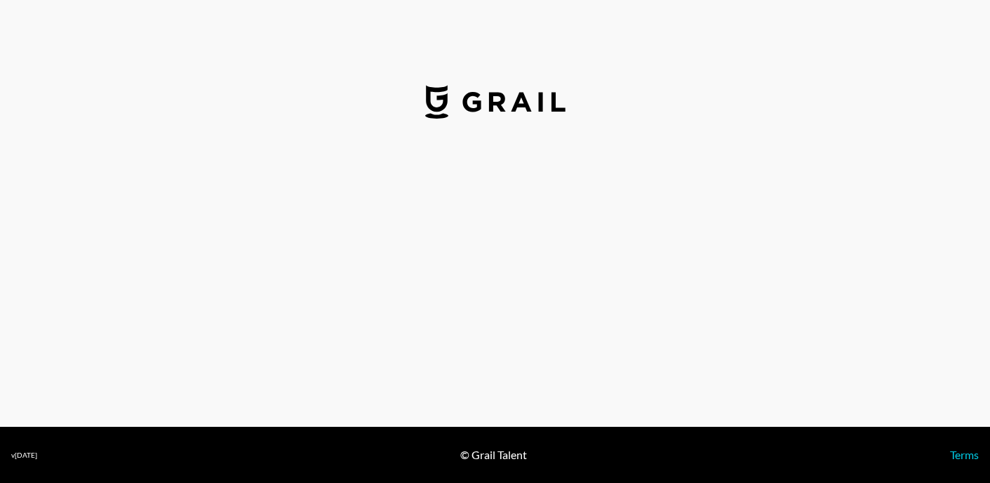
select select "USD"
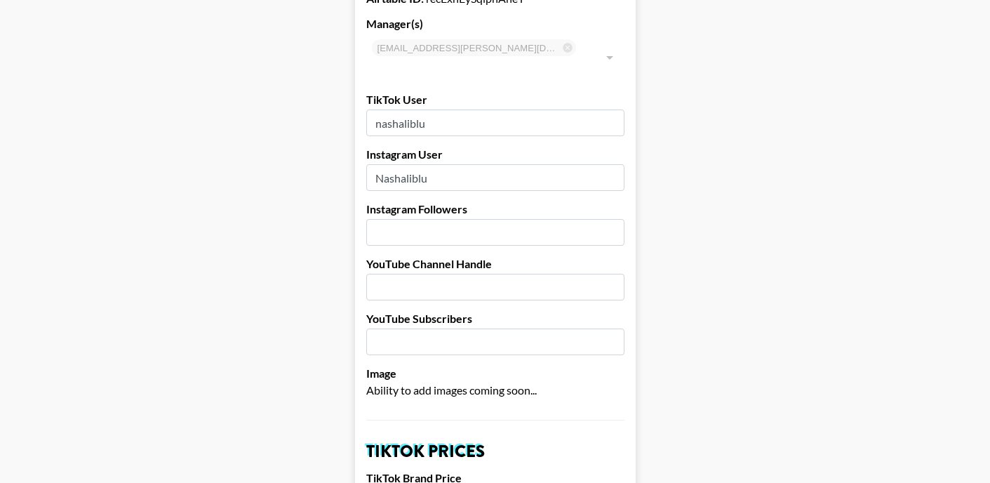
scroll to position [95, 0]
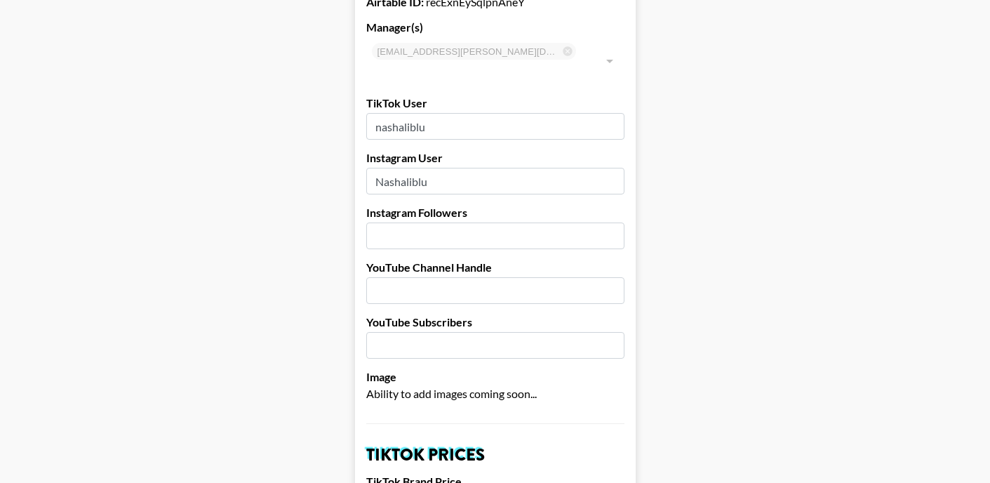
click at [445, 222] on input "number" at bounding box center [495, 235] width 258 height 27
type input "505"
click at [433, 277] on input "text" at bounding box center [495, 290] width 258 height 27
type input "none"
click at [490, 335] on input "number" at bounding box center [495, 345] width 258 height 27
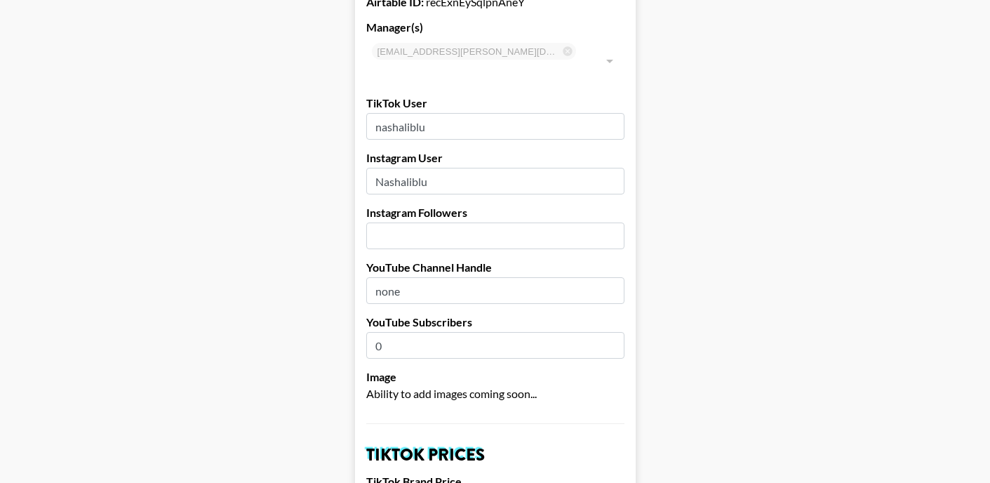
type input "0"
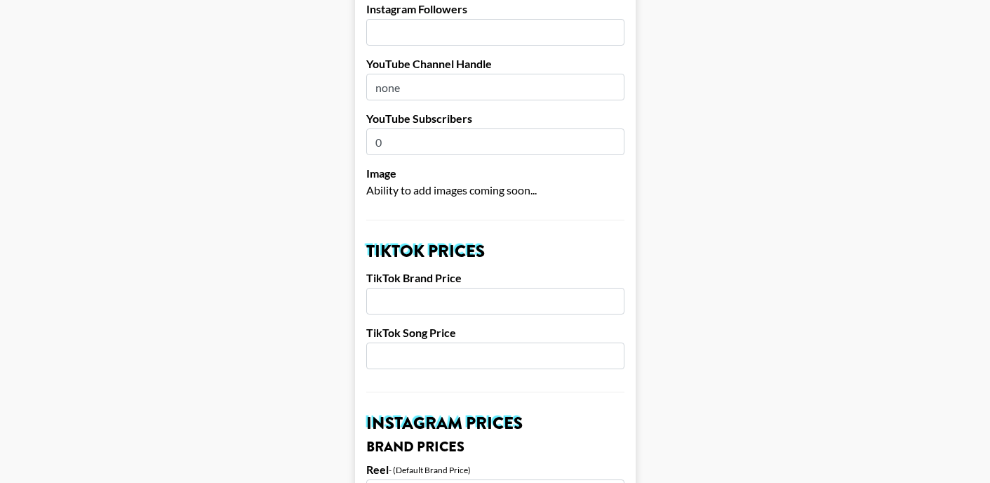
scroll to position [309, 0]
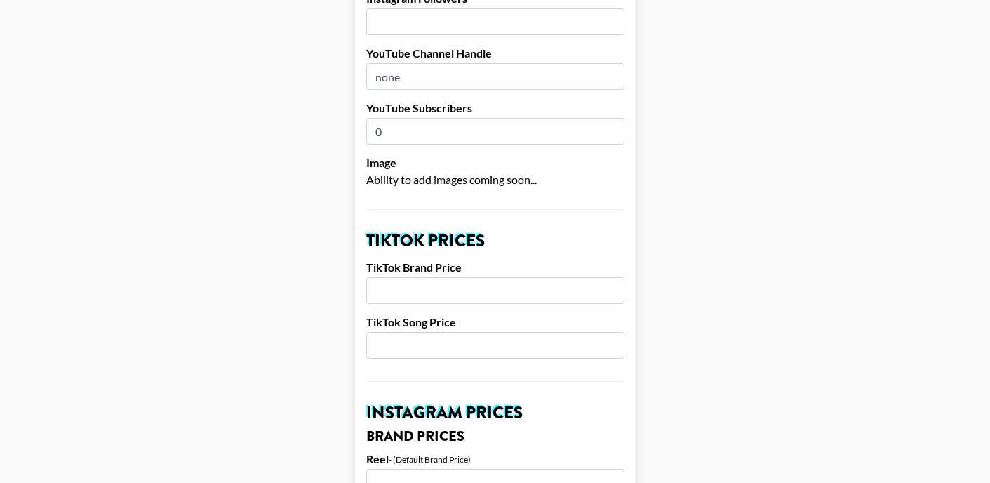
click at [466, 280] on input "number" at bounding box center [495, 290] width 258 height 27
type input "2500"
click at [443, 332] on input "number" at bounding box center [495, 345] width 258 height 27
type input "100"
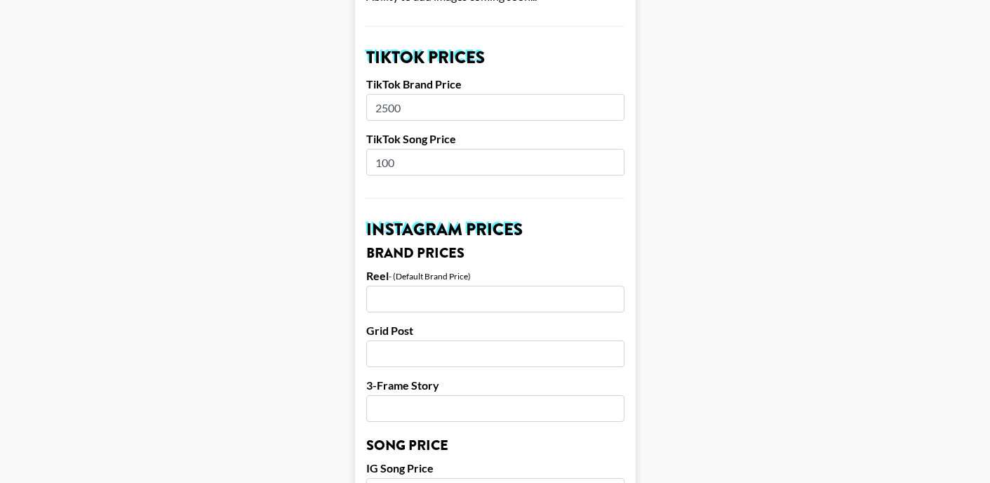
scroll to position [507, 0]
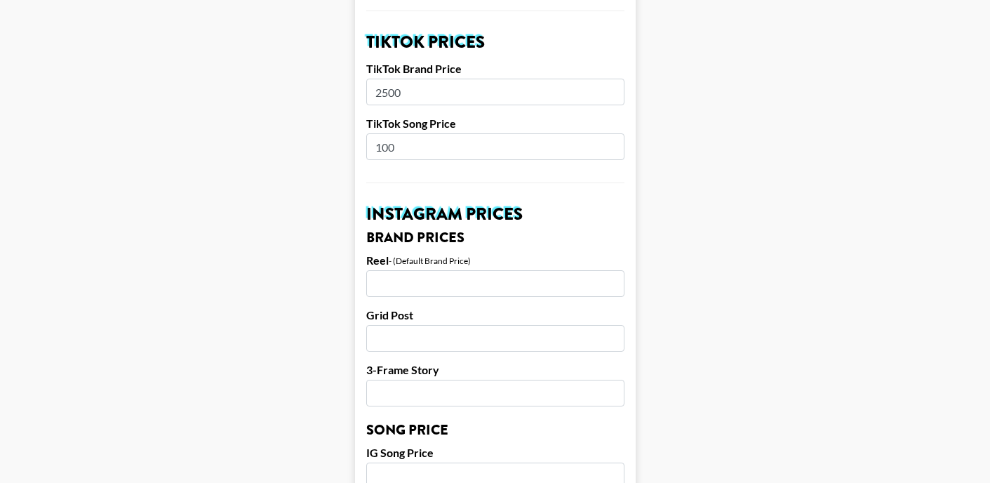
click at [417, 270] on input "number" at bounding box center [495, 283] width 258 height 27
type input "3"
type input "3000"
click at [415, 325] on input "number" at bounding box center [495, 338] width 258 height 27
type input "2000"
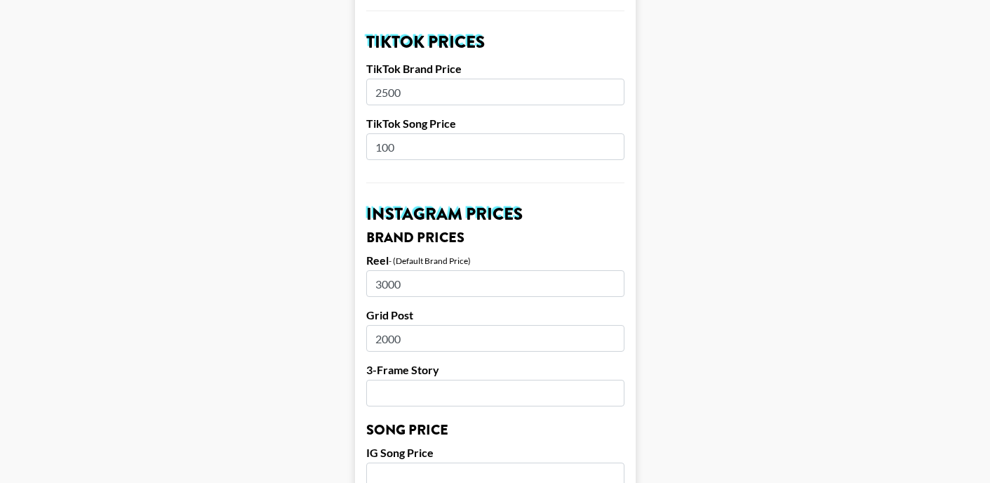
click at [407, 379] on input "number" at bounding box center [495, 392] width 258 height 27
type input "1500"
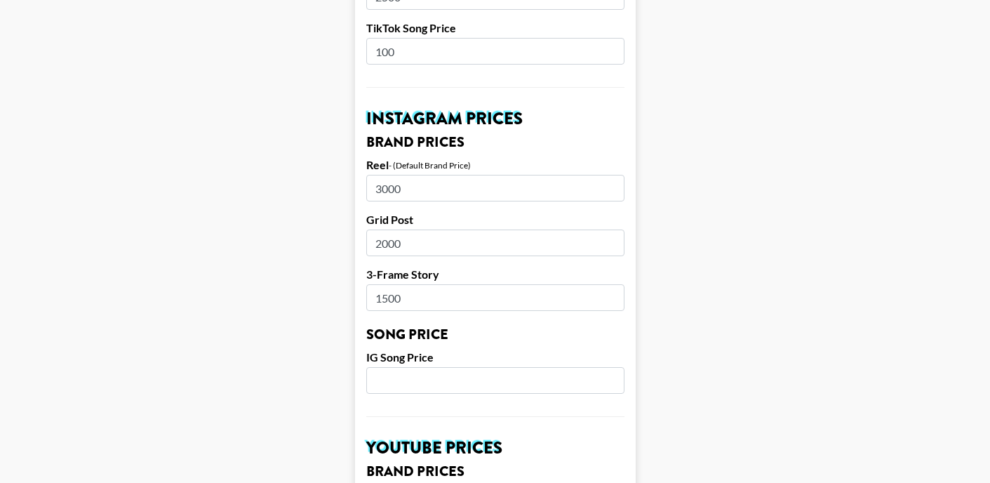
scroll to position [606, 0]
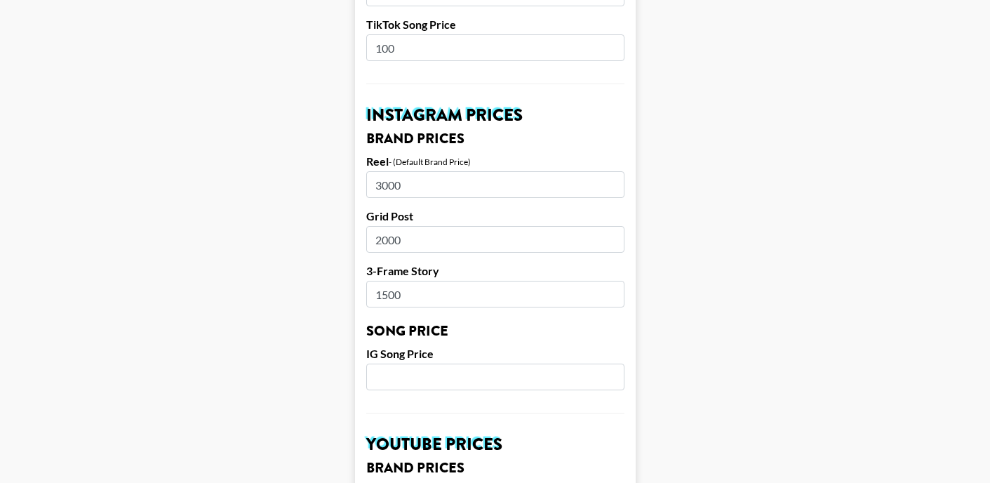
click at [401, 363] on input "number" at bounding box center [495, 376] width 258 height 27
type input "0"
type input "2000"
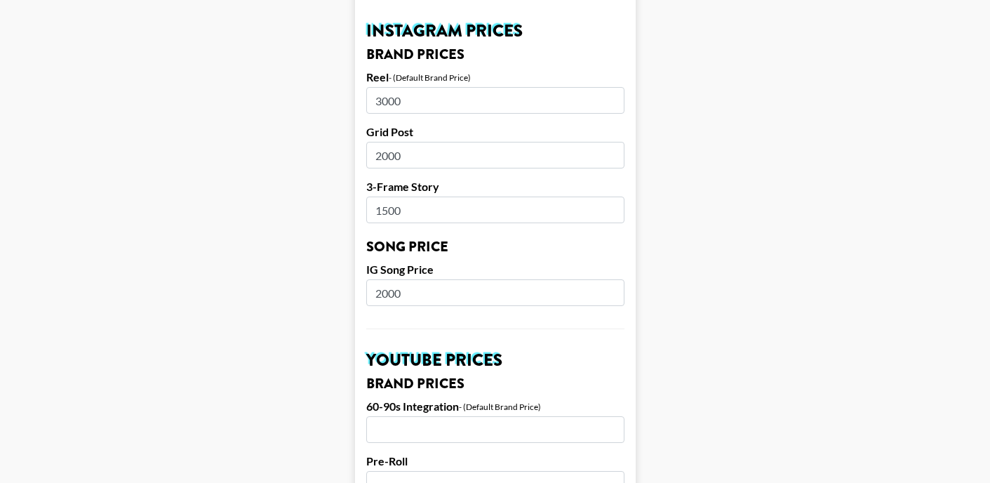
scroll to position [725, 0]
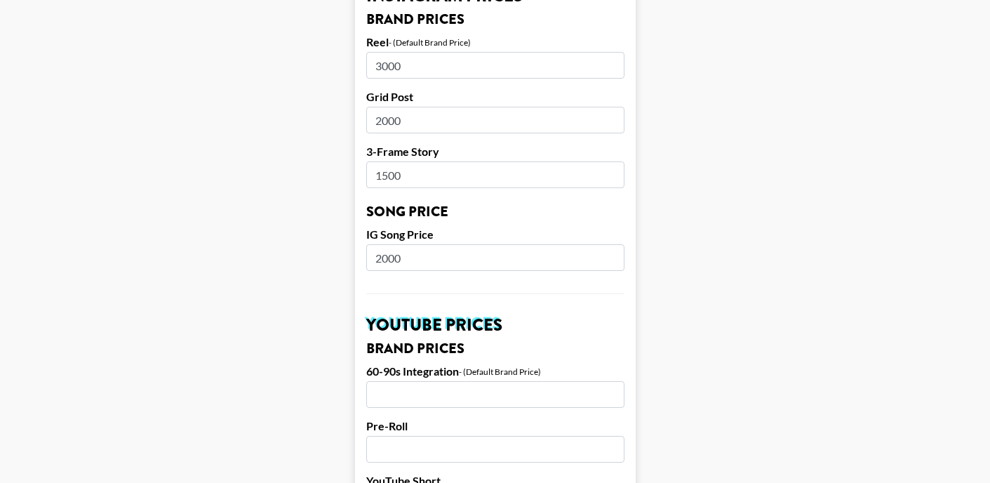
click at [389, 381] on input "number" at bounding box center [495, 394] width 258 height 27
type input "0"
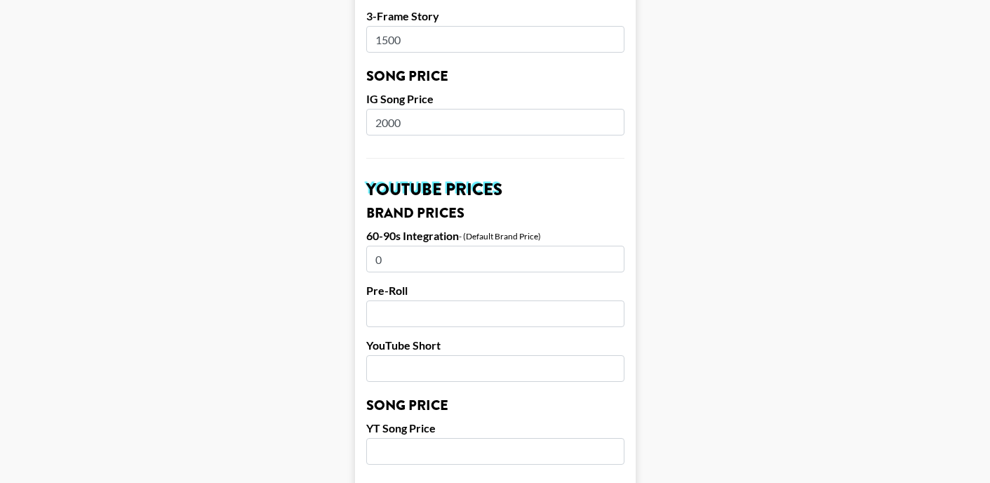
scroll to position [864, 0]
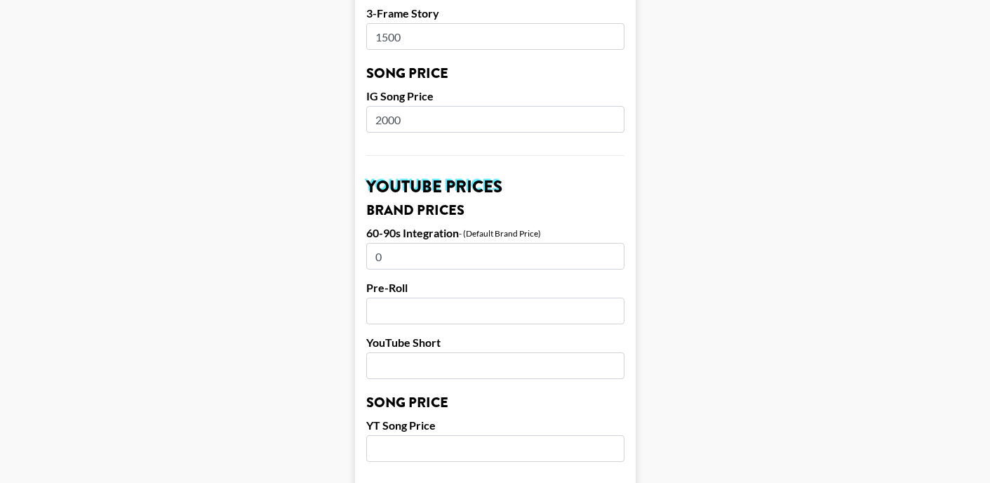
click at [387, 301] on input "number" at bounding box center [495, 310] width 258 height 27
type input "0"
click at [420, 352] on input "number" at bounding box center [495, 365] width 258 height 27
type input "0"
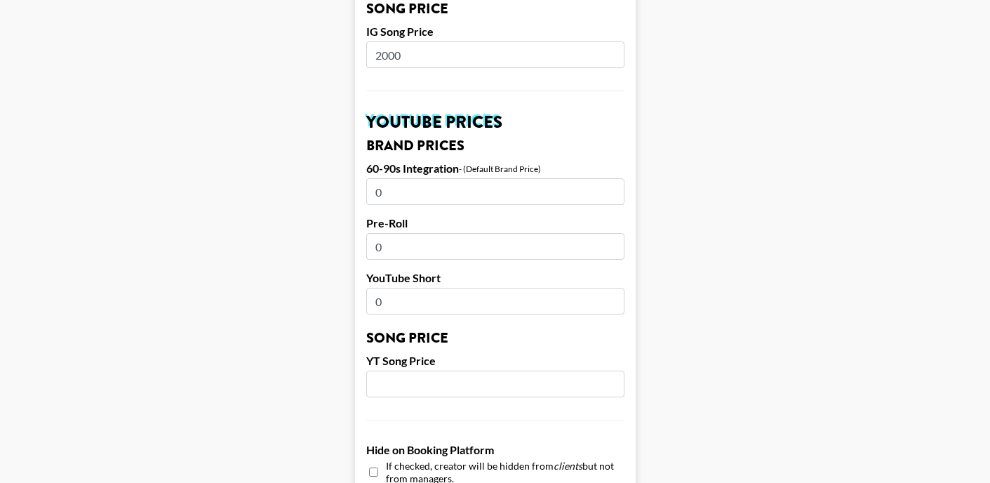
scroll to position [940, 0]
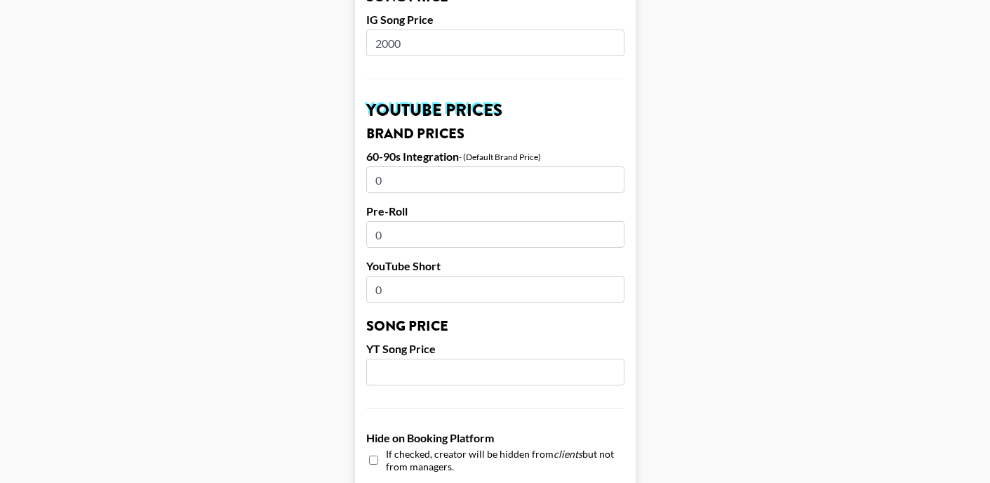
click at [421, 361] on input "number" at bounding box center [495, 371] width 258 height 27
type input "-1"
click at [611, 358] on input "-1" at bounding box center [495, 371] width 258 height 27
type input "-0"
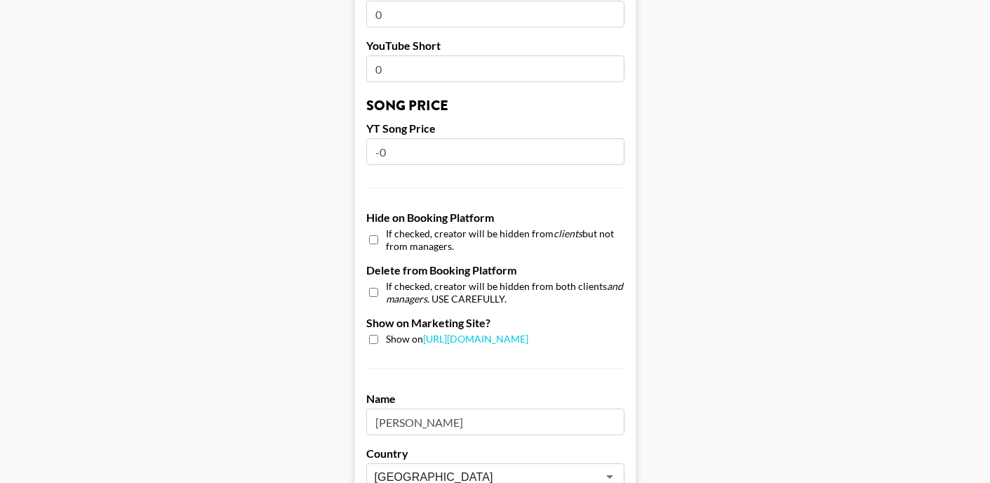
scroll to position [1176, 0]
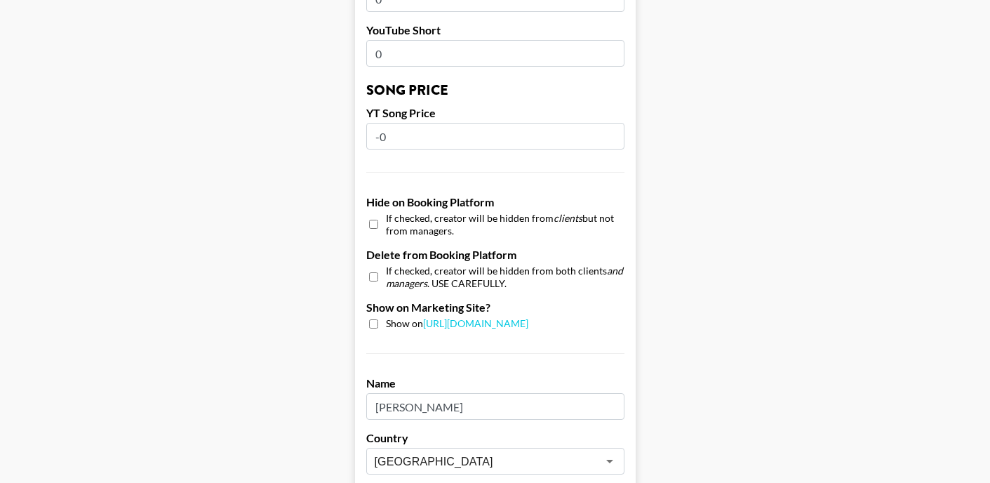
click at [377, 317] on div "Show on https://grail-talent.com/talent" at bounding box center [495, 323] width 258 height 13
click at [375, 319] on input "checkbox" at bounding box center [373, 323] width 9 height 9
checkbox input "true"
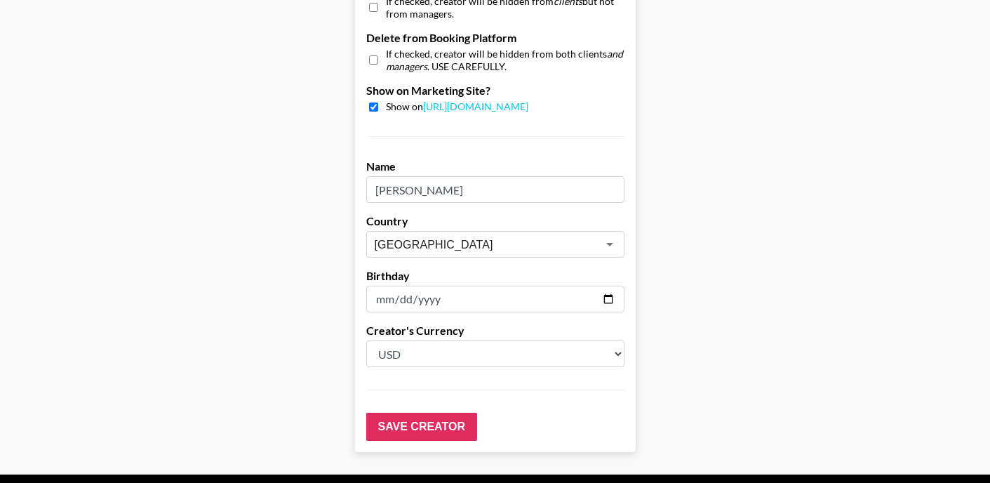
scroll to position [1413, 0]
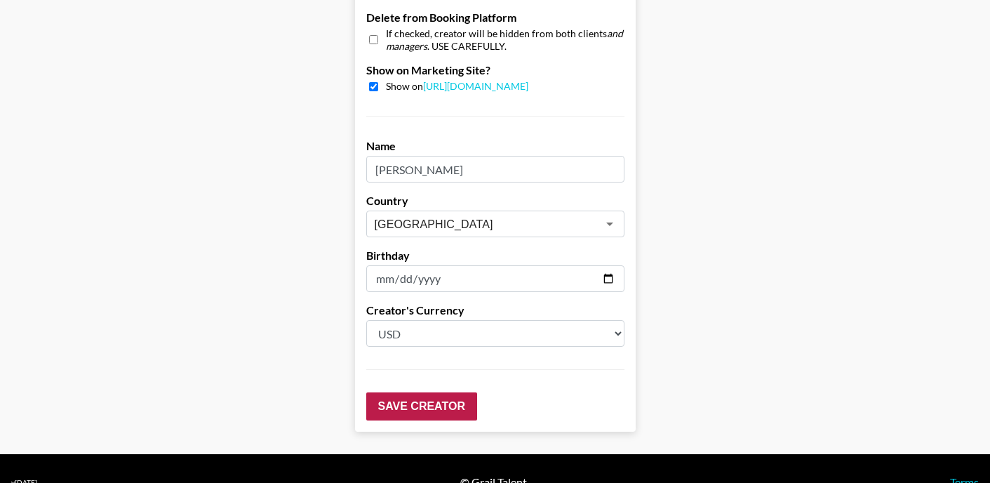
click at [418, 392] on input "Save Creator" at bounding box center [421, 406] width 111 height 28
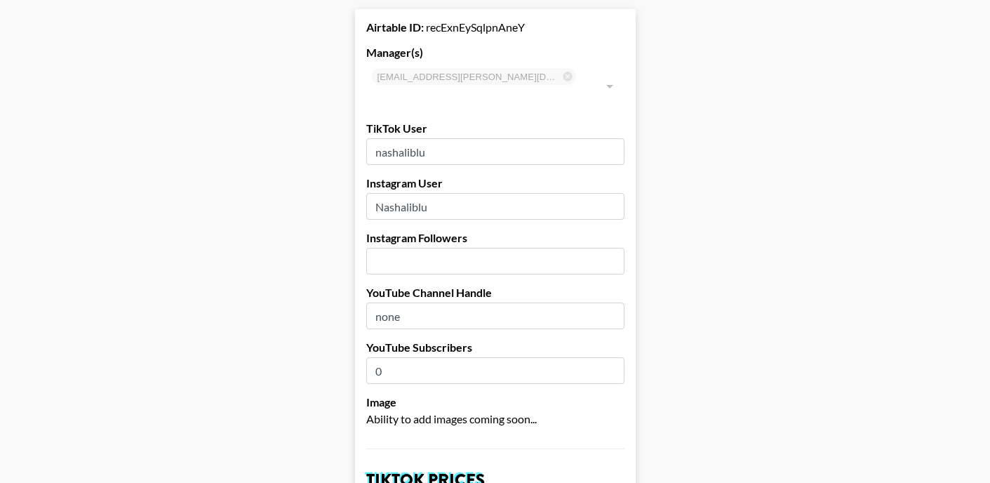
click at [510, 248] on input "number" at bounding box center [495, 261] width 258 height 27
type input "505000"
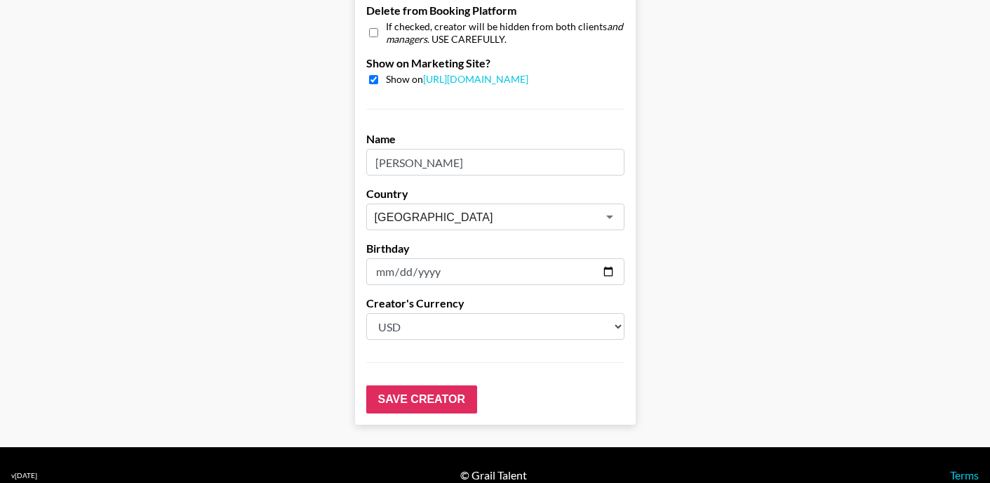
scroll to position [1418, 0]
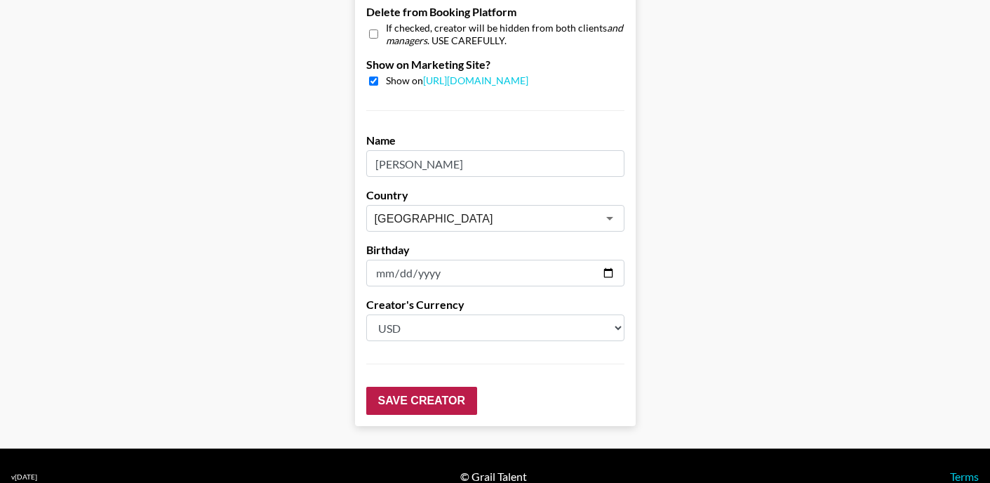
click at [433, 387] on input "Save Creator" at bounding box center [421, 401] width 111 height 28
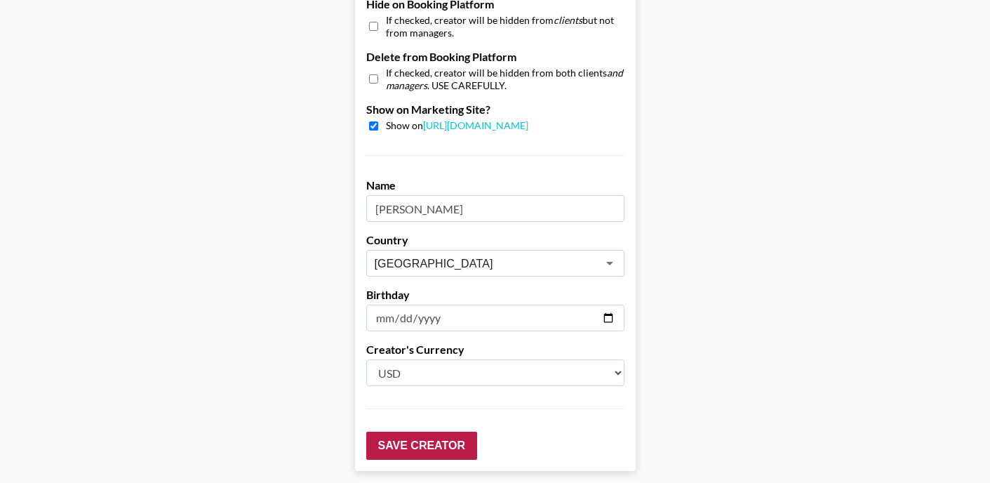
click at [425, 431] on input "Save Creator" at bounding box center [421, 445] width 111 height 28
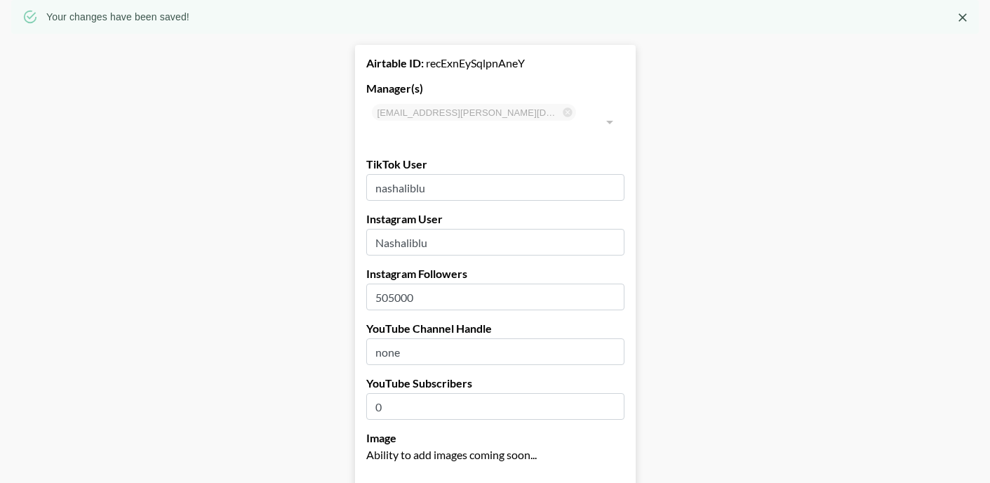
click at [425, 431] on label "Image" at bounding box center [495, 438] width 258 height 14
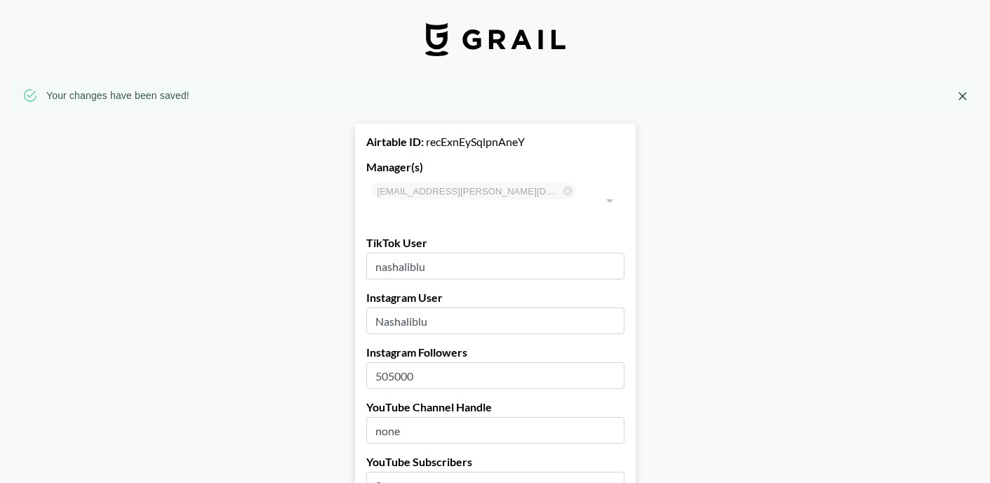
scroll to position [0, 0]
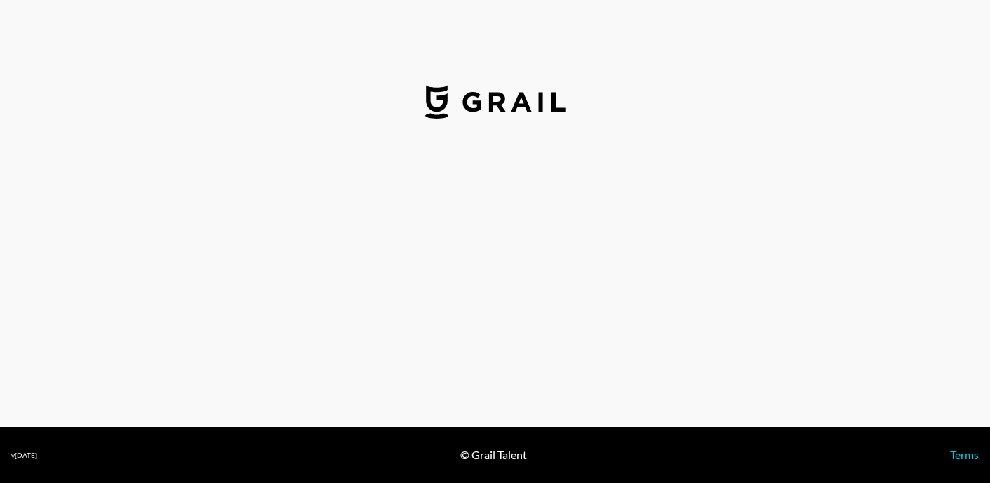
select select "USD"
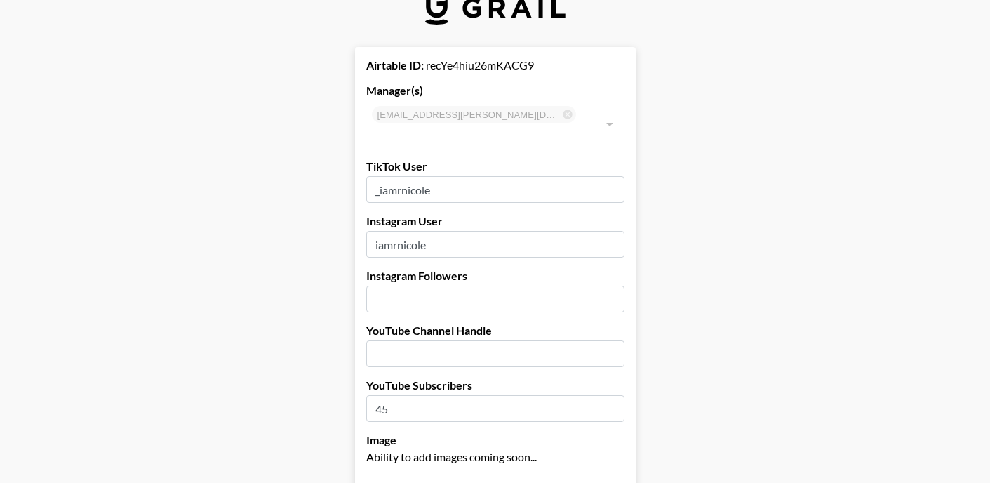
scroll to position [34, 0]
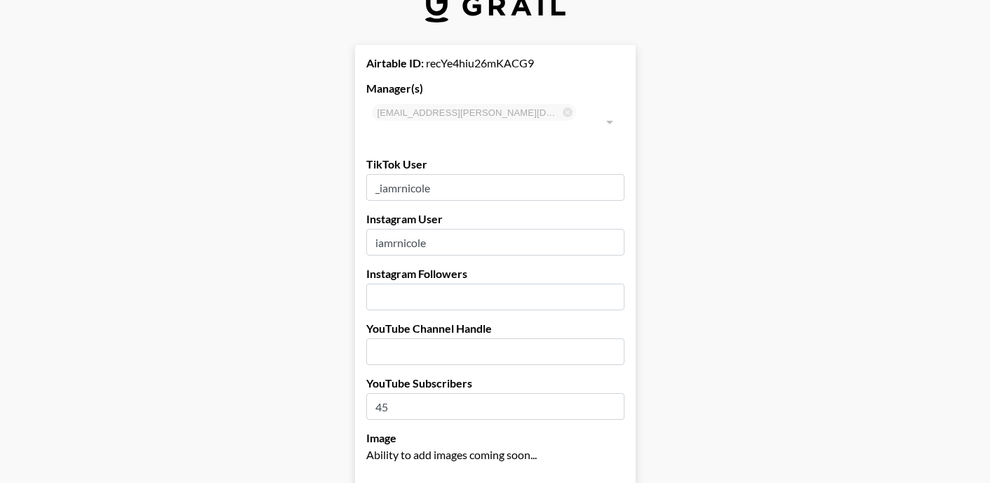
click at [482, 283] on input "number" at bounding box center [495, 296] width 258 height 27
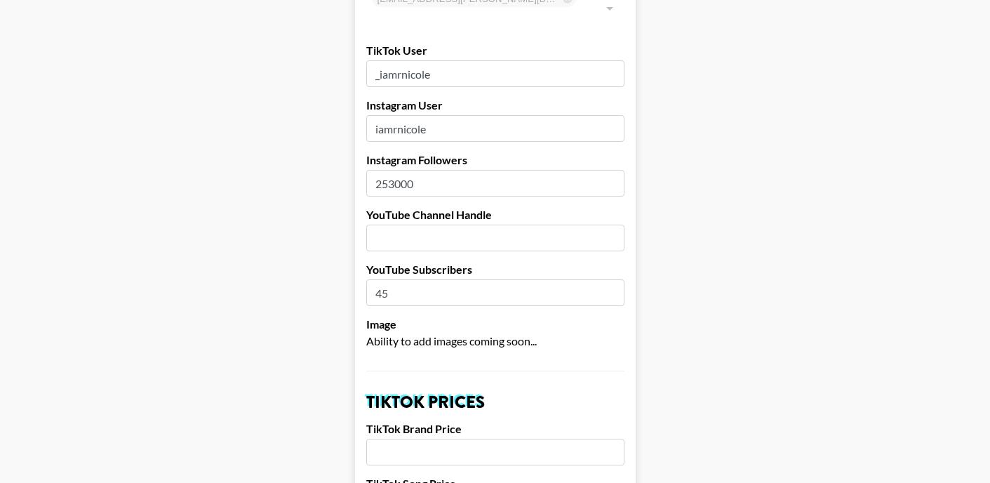
scroll to position [165, 0]
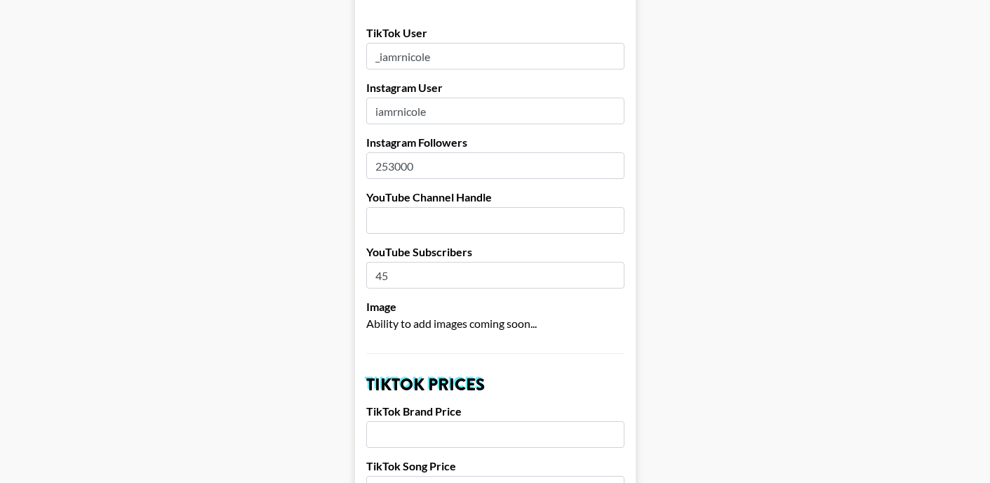
type input "253000"
click at [387, 207] on input "text" at bounding box center [495, 220] width 258 height 27
click at [408, 262] on input "45" at bounding box center [495, 275] width 258 height 27
drag, startPoint x: 409, startPoint y: 249, endPoint x: 313, endPoint y: 243, distance: 96.3
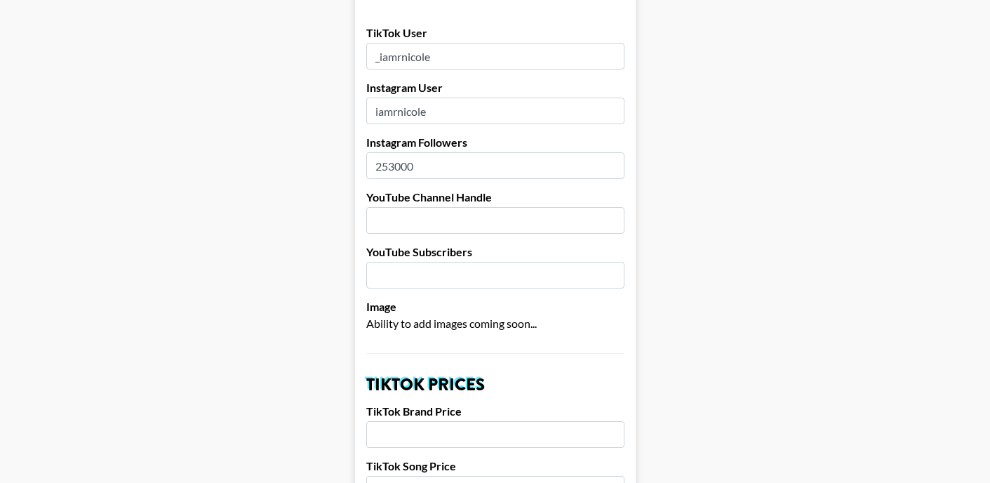
click at [420, 207] on input "text" at bounding box center [495, 220] width 258 height 27
type input "none"
click at [452, 262] on input "number" at bounding box center [495, 275] width 258 height 27
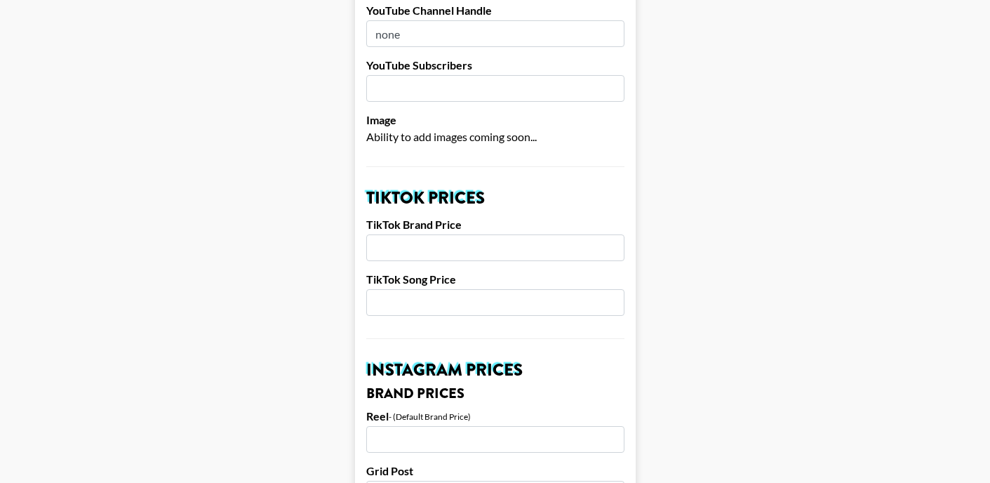
scroll to position [302, 0]
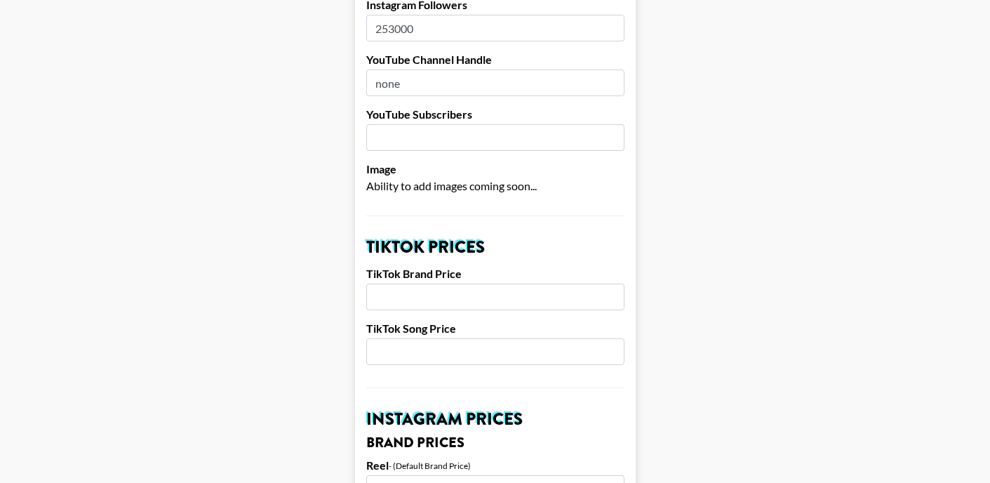
click at [415, 283] on input "number" at bounding box center [495, 296] width 258 height 27
type input "1000"
click at [442, 338] on input "number" at bounding box center [495, 351] width 258 height 27
type input "500"
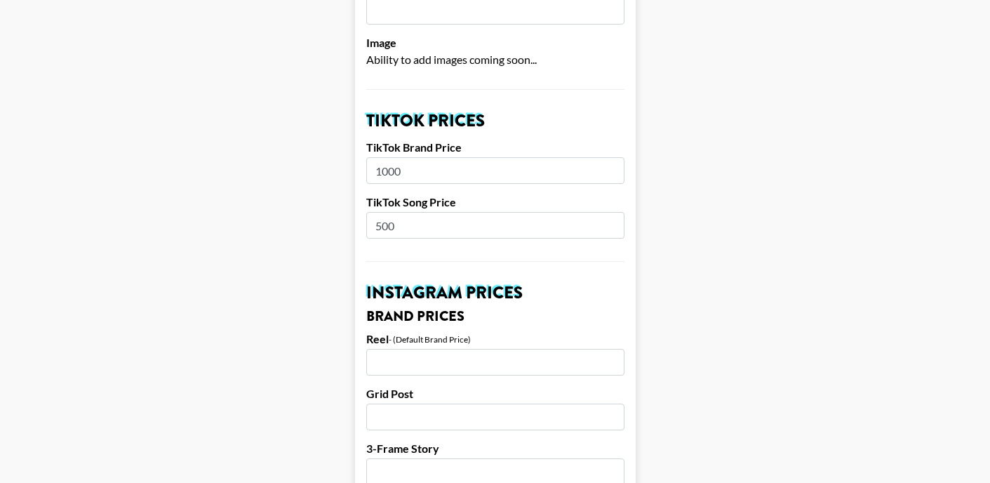
scroll to position [483, 0]
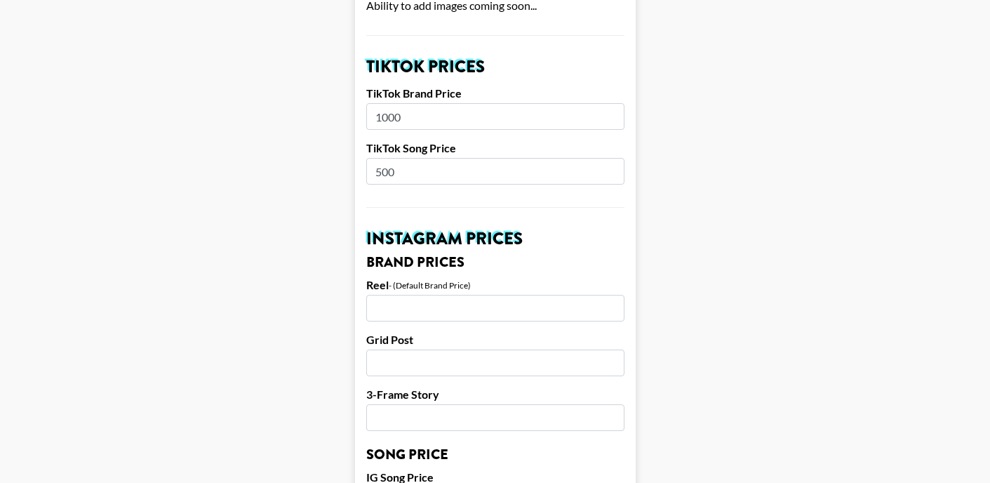
click at [418, 295] on input "number" at bounding box center [495, 308] width 258 height 27
click at [462, 349] on input "number" at bounding box center [495, 362] width 258 height 27
click at [426, 295] on input "1500" at bounding box center [495, 308] width 258 height 27
type input "1"
type input "2000"
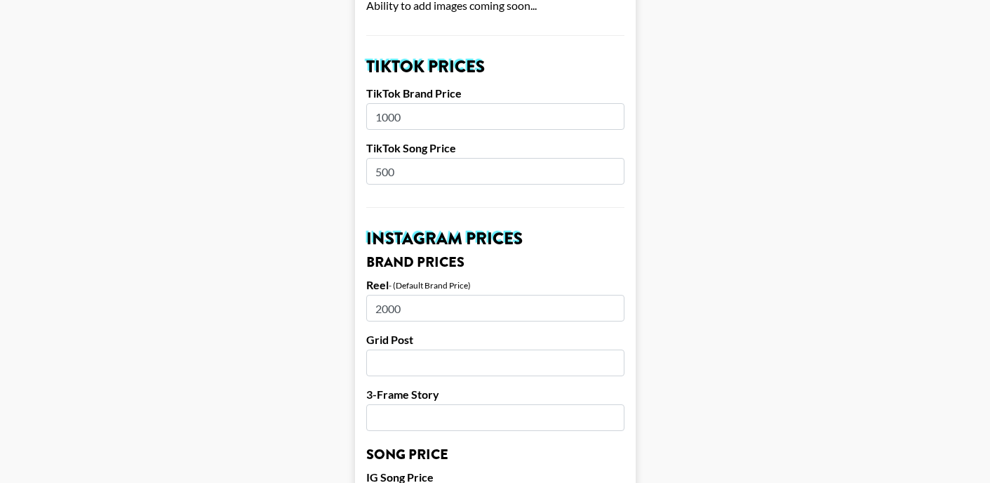
click at [439, 349] on input "number" at bounding box center [495, 362] width 258 height 27
type input "1500"
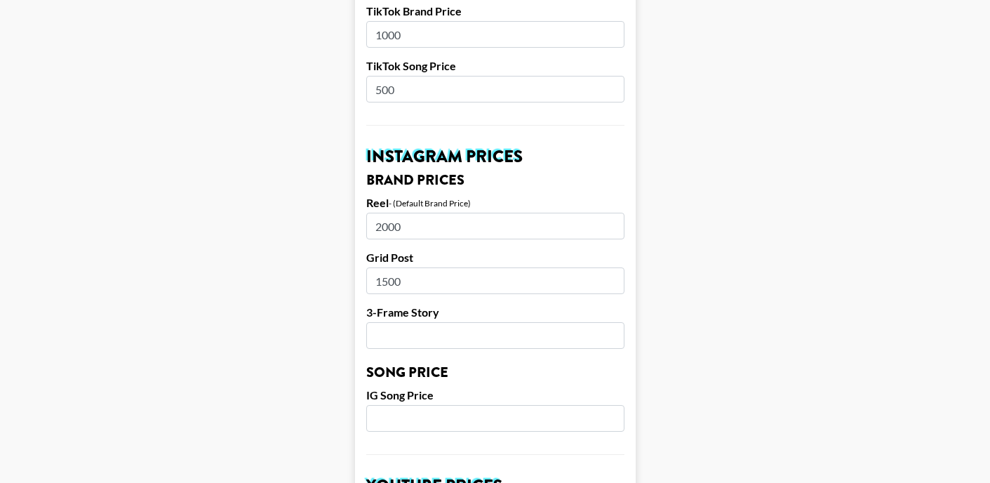
scroll to position [576, 0]
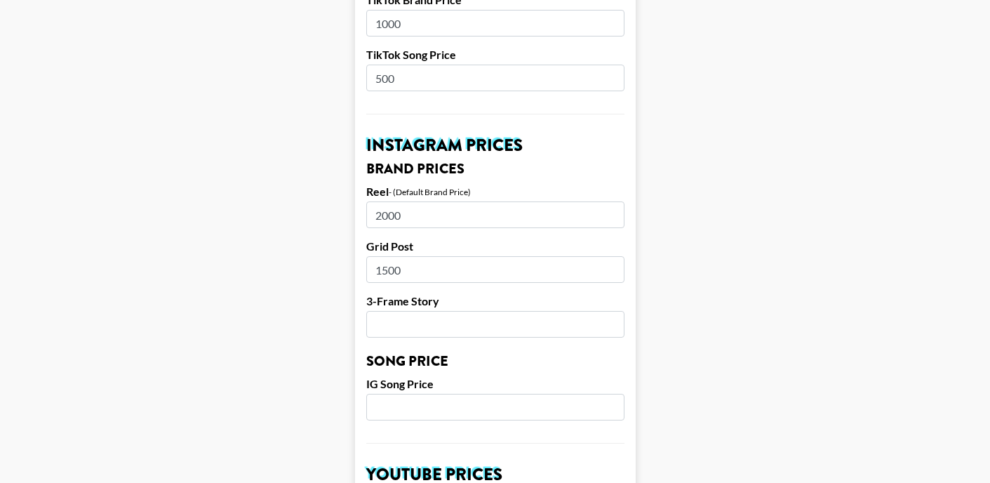
click at [412, 311] on input "number" at bounding box center [495, 324] width 258 height 27
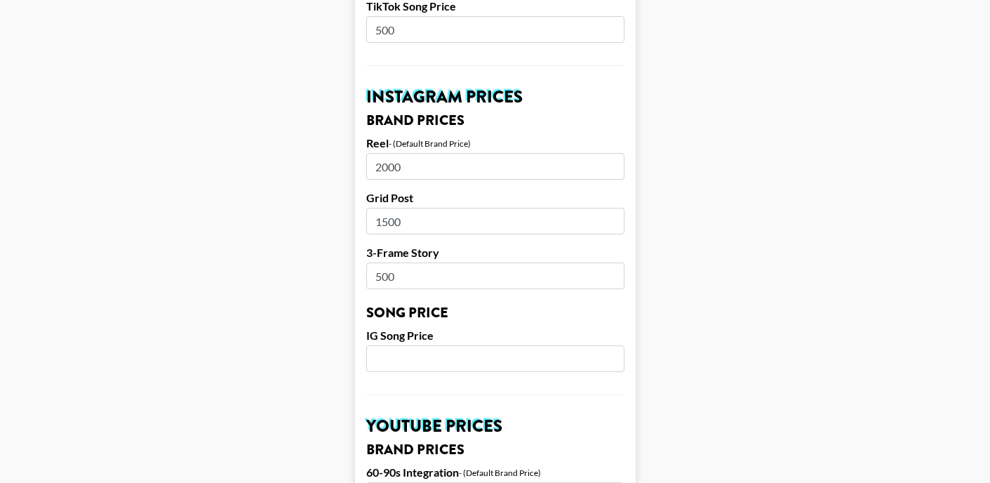
scroll to position [630, 0]
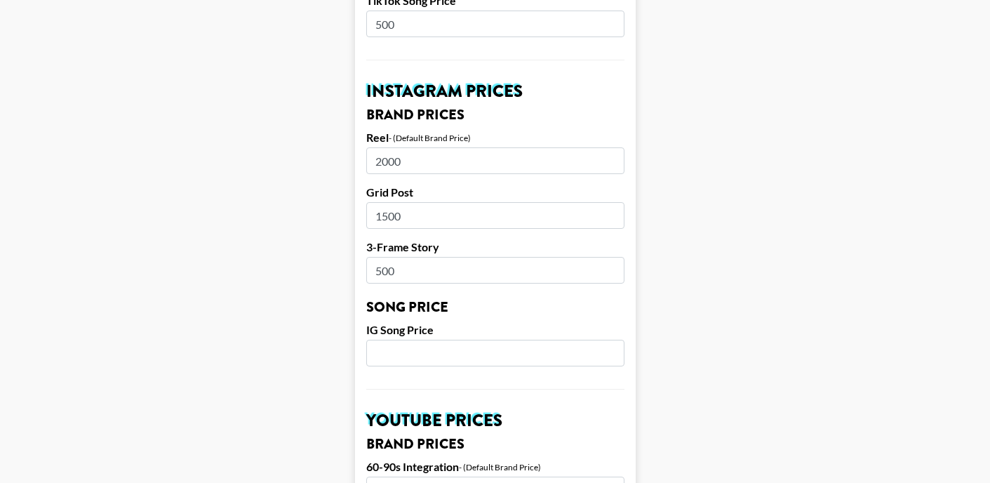
type input "500"
click at [414, 340] on input "number" at bounding box center [495, 353] width 258 height 27
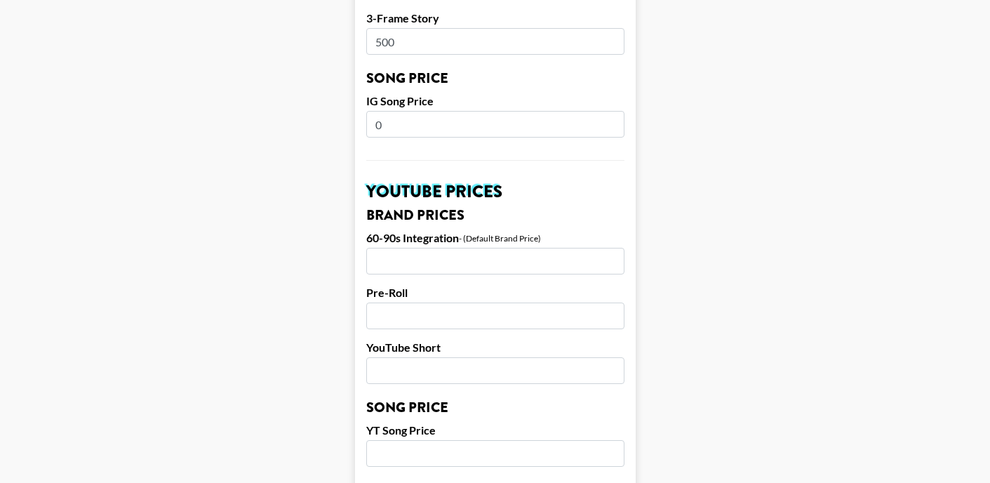
scroll to position [880, 0]
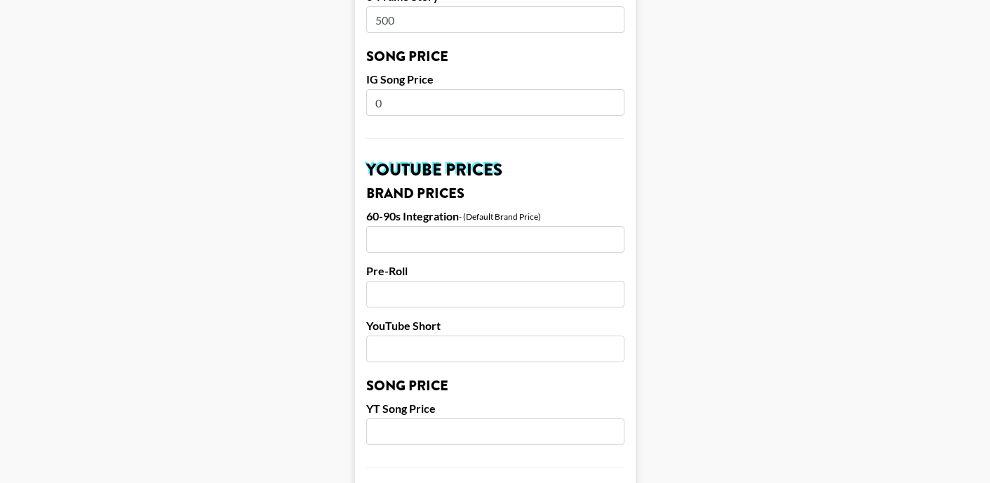
type input "0"
click at [405, 229] on input "number" at bounding box center [495, 239] width 258 height 27
type input "0"
click at [419, 281] on input "number" at bounding box center [495, 294] width 258 height 27
type input "0"
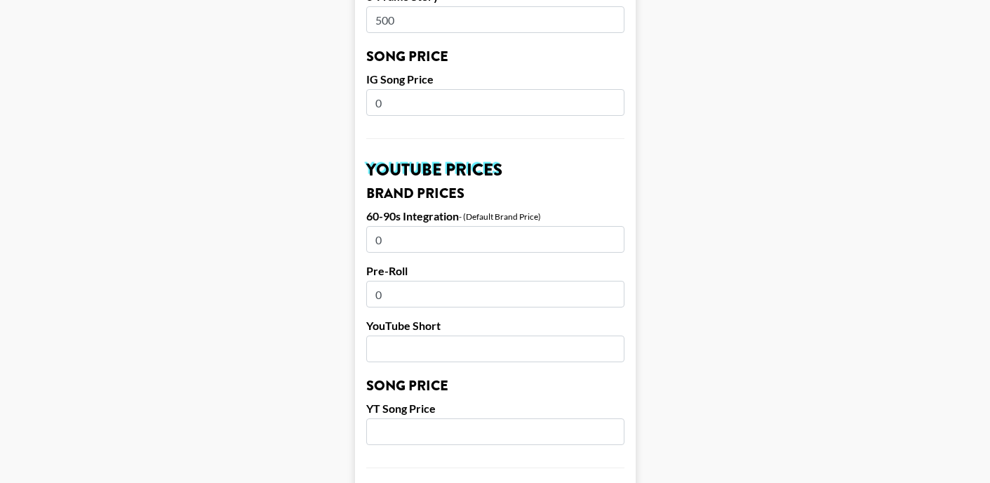
click at [419, 345] on form "Airtable ID: recYe4hiu26mKACG9 Manager(s) mehgan.james@grail-talent.com ​ TikTo…" at bounding box center [495, 81] width 281 height 1766
click at [415, 335] on input "number" at bounding box center [495, 348] width 258 height 27
type input "0"
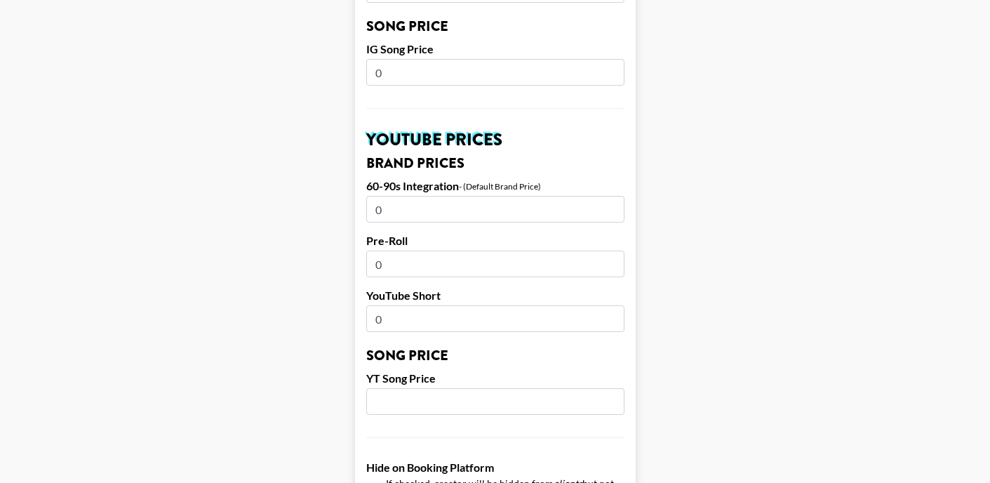
scroll to position [936, 0]
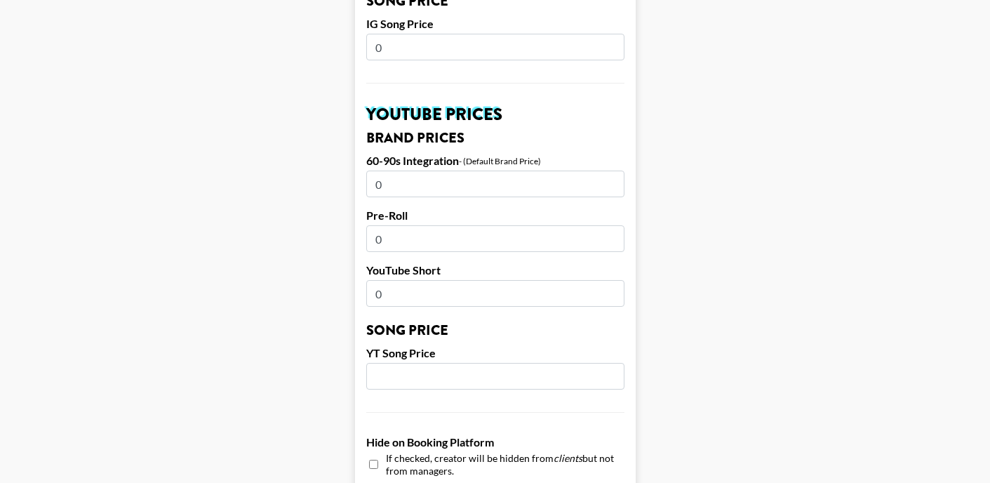
click at [412, 363] on input "number" at bounding box center [495, 376] width 258 height 27
type input "0"
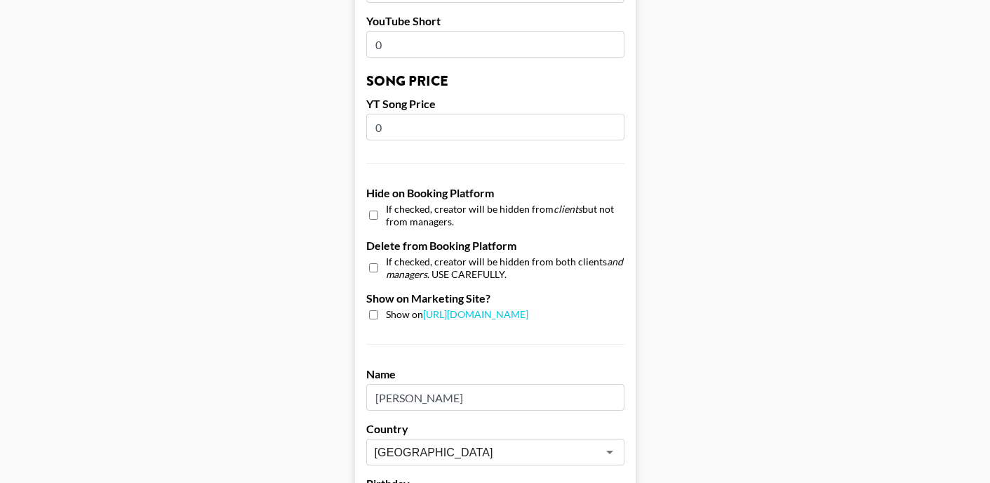
scroll to position [1190, 0]
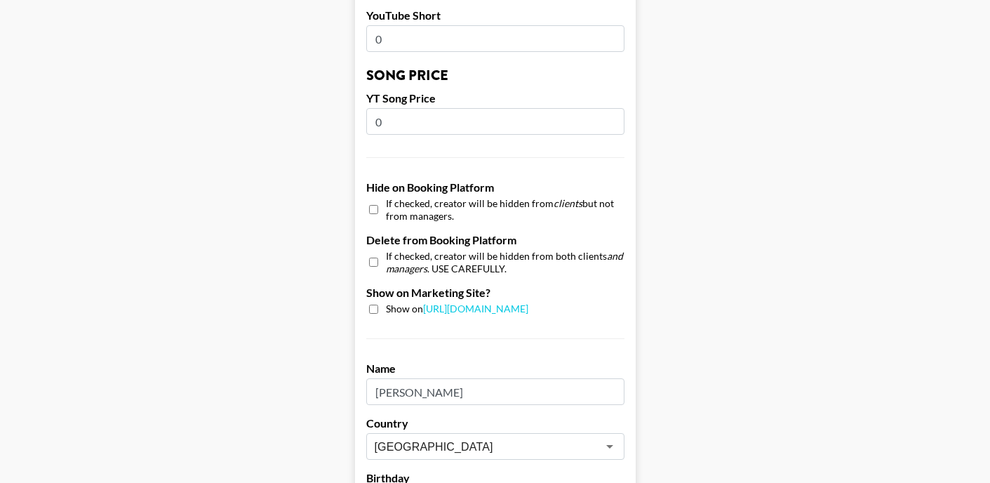
click at [374, 304] on input "checkbox" at bounding box center [373, 308] width 9 height 9
checkbox input "true"
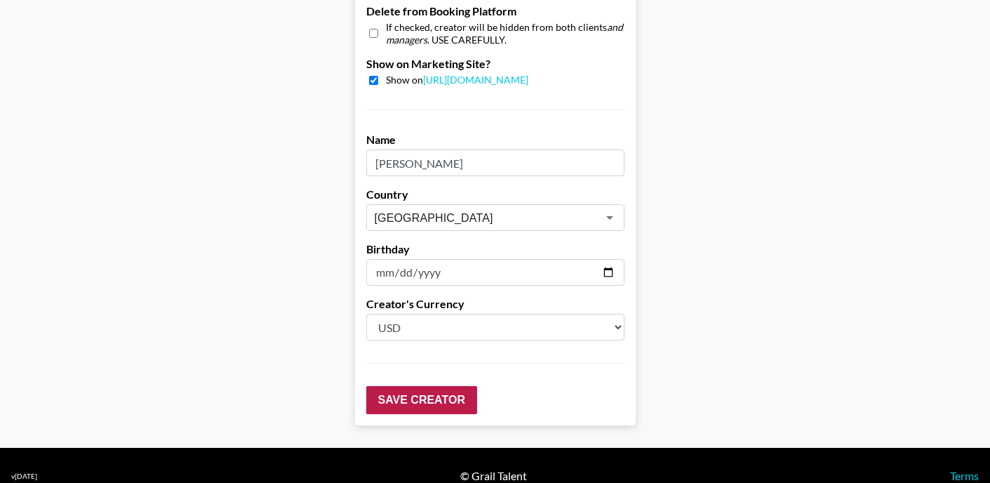
scroll to position [1418, 0]
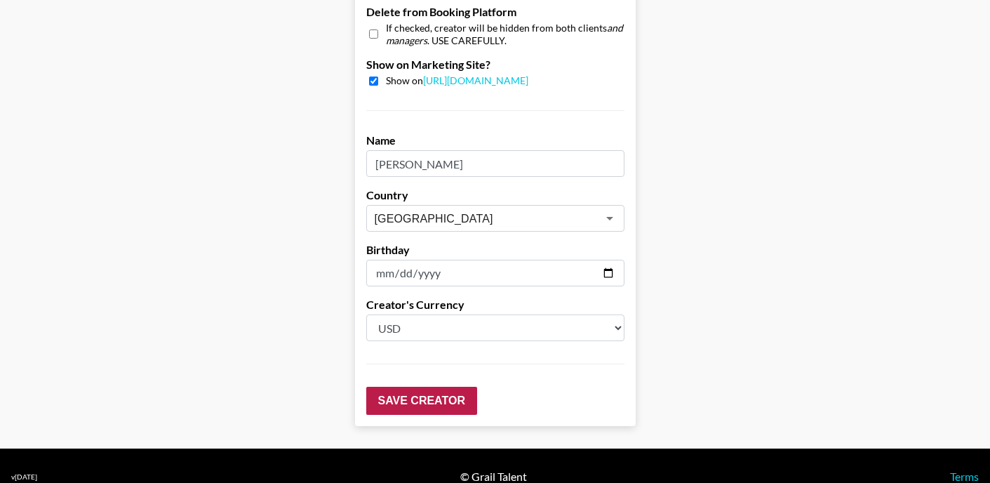
click at [445, 387] on input "Save Creator" at bounding box center [421, 401] width 111 height 28
type input "0"
click at [425, 387] on input "Save Creator" at bounding box center [421, 401] width 111 height 28
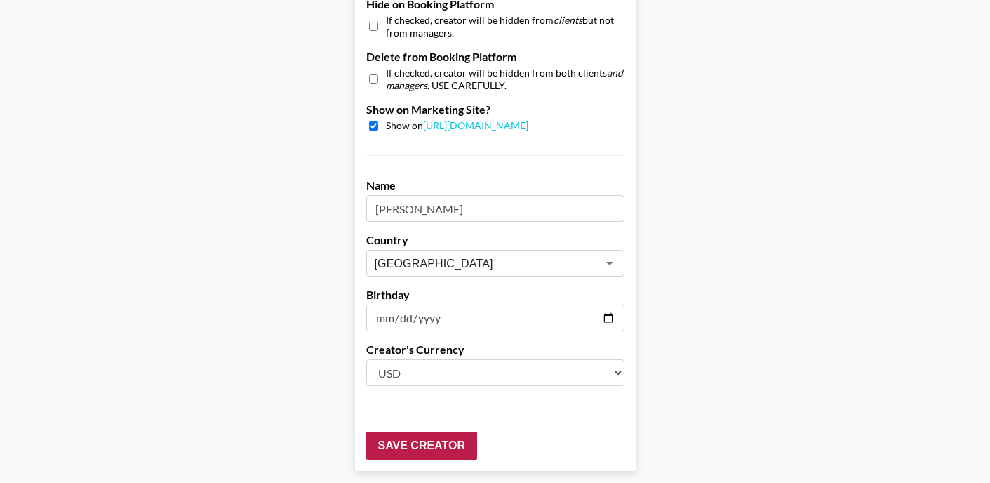
click at [418, 431] on input "Save Creator" at bounding box center [421, 445] width 111 height 28
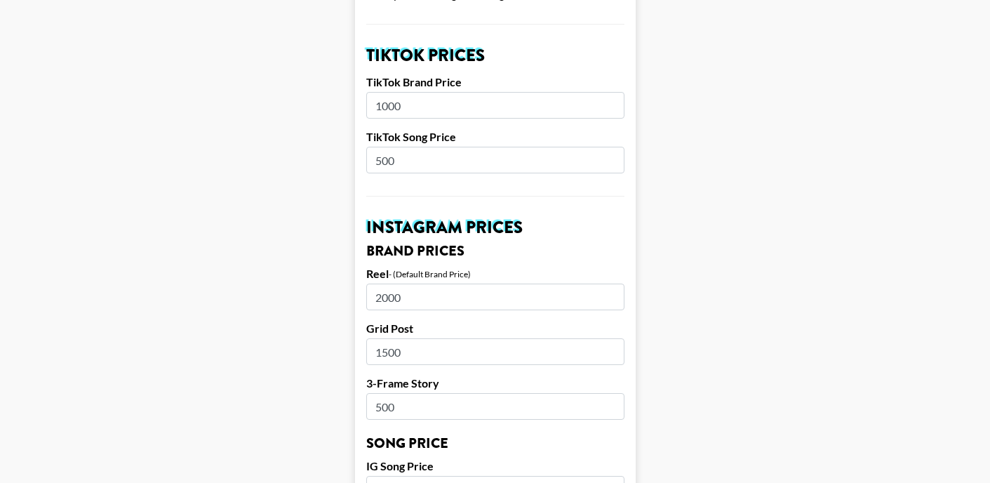
scroll to position [540, 0]
